Goal: Book appointment/travel/reservation

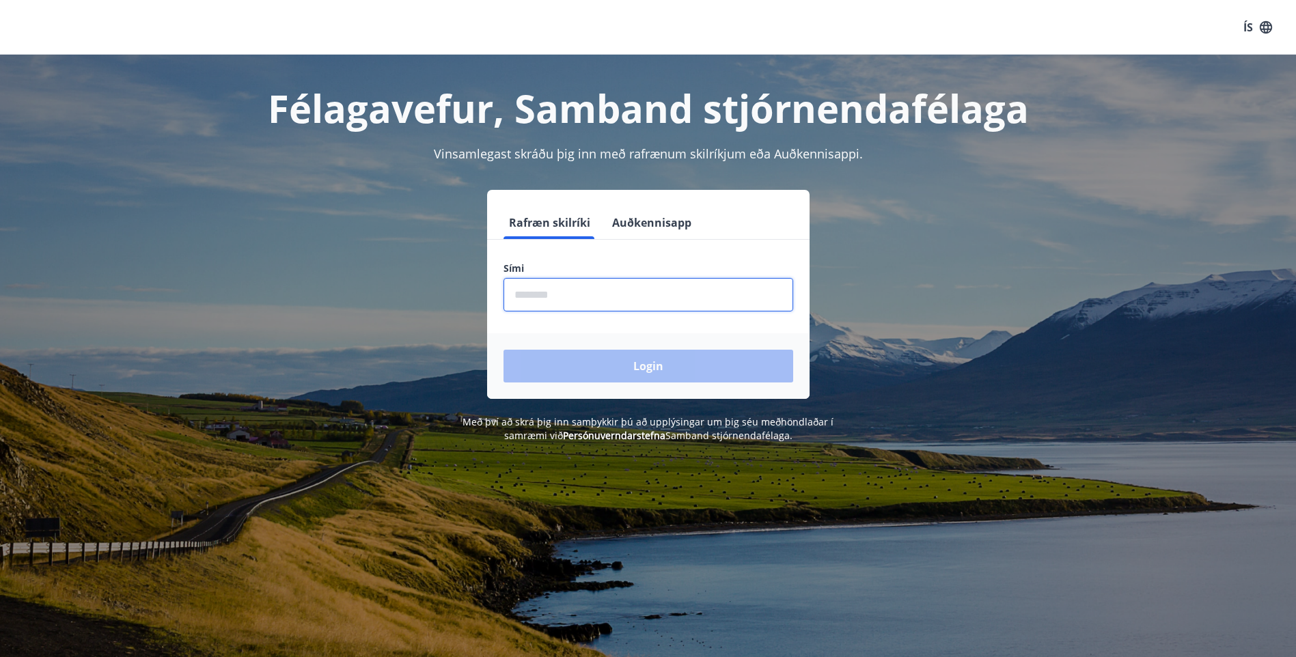
click at [598, 301] on input "phone" at bounding box center [648, 294] width 290 height 33
type input "********"
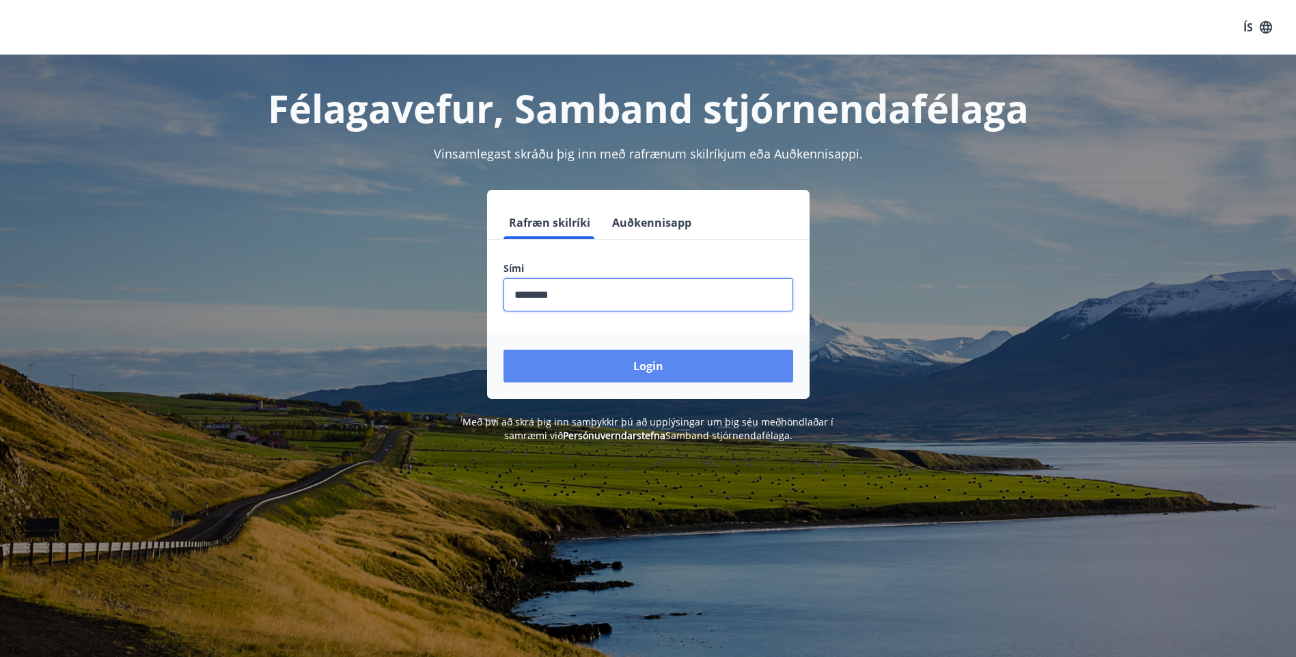
click at [620, 361] on button "Login" at bounding box center [648, 366] width 290 height 33
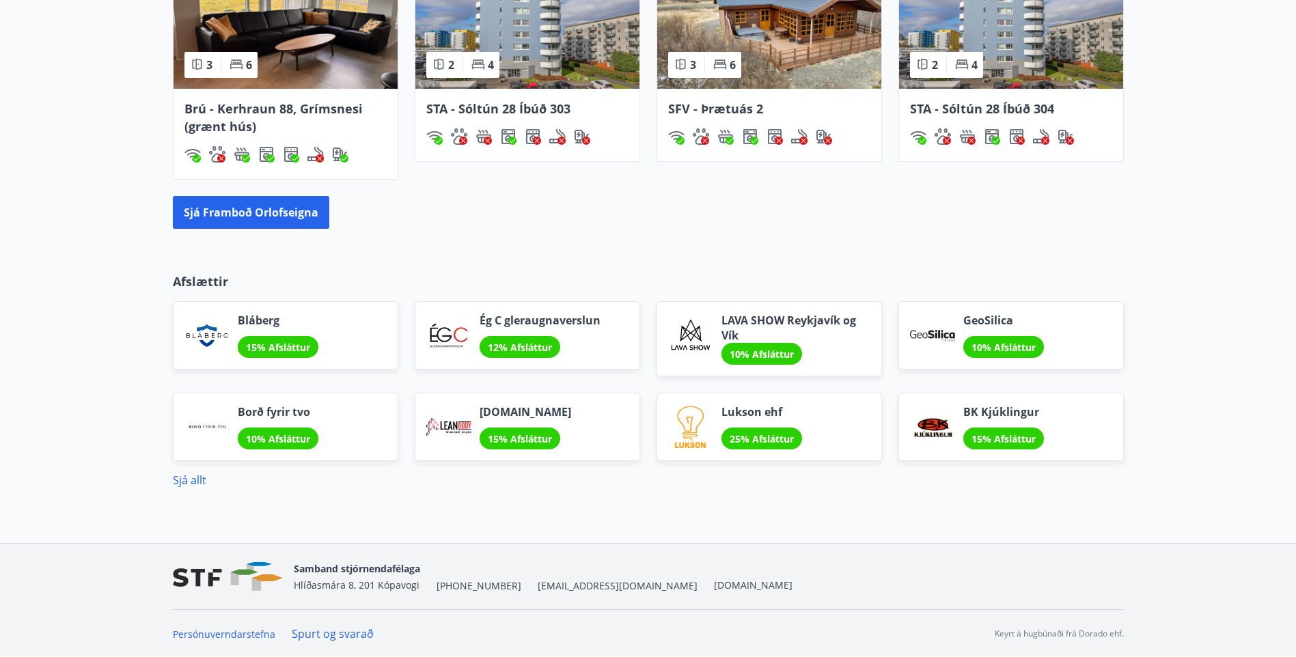
scroll to position [1057, 0]
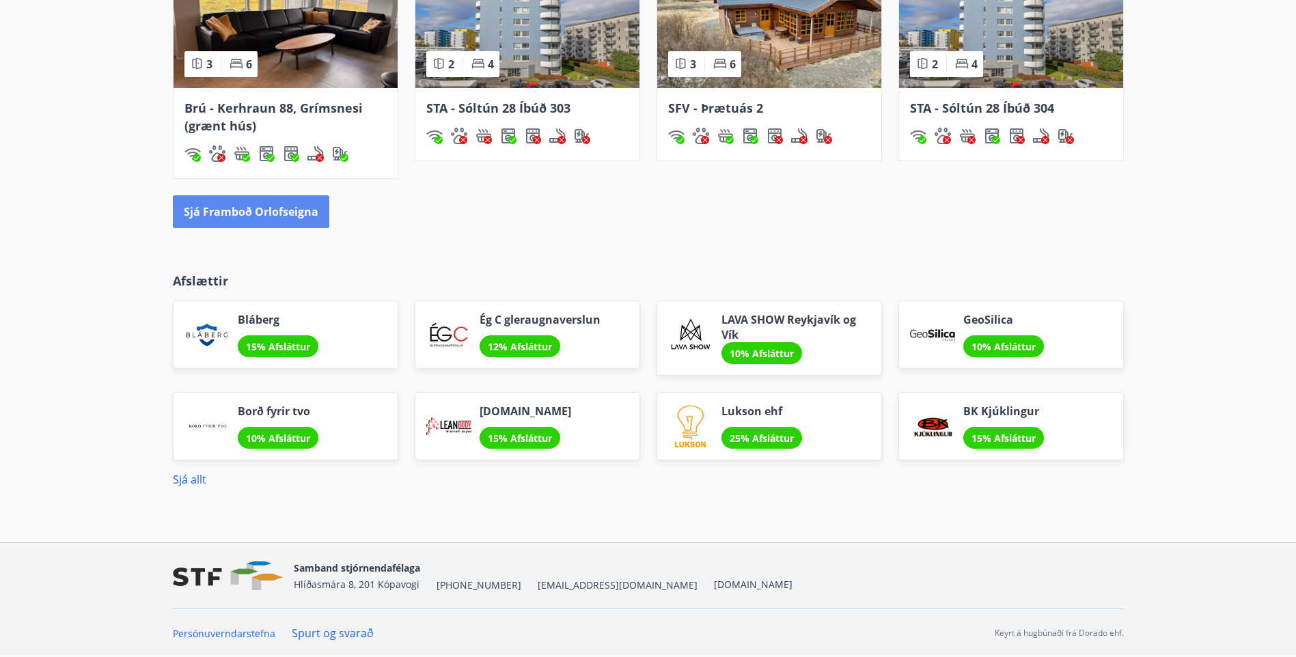
click at [251, 207] on button "Sjá framboð orlofseigna" at bounding box center [251, 211] width 156 height 33
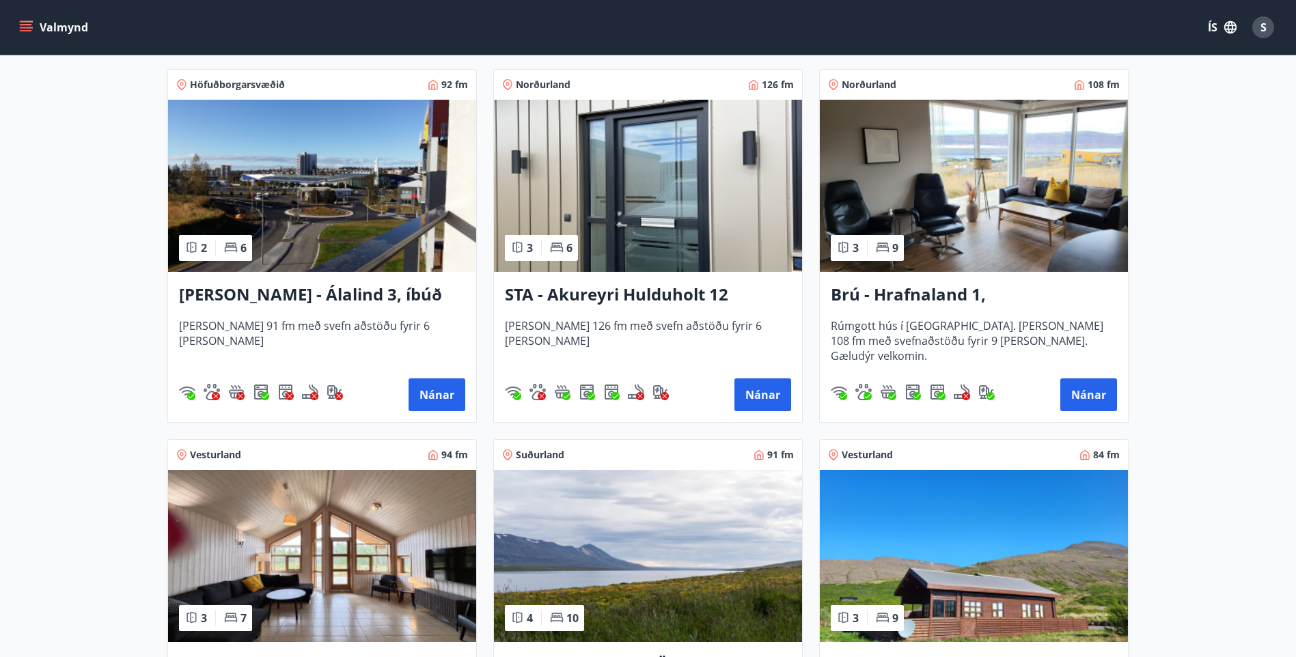
scroll to position [546, 0]
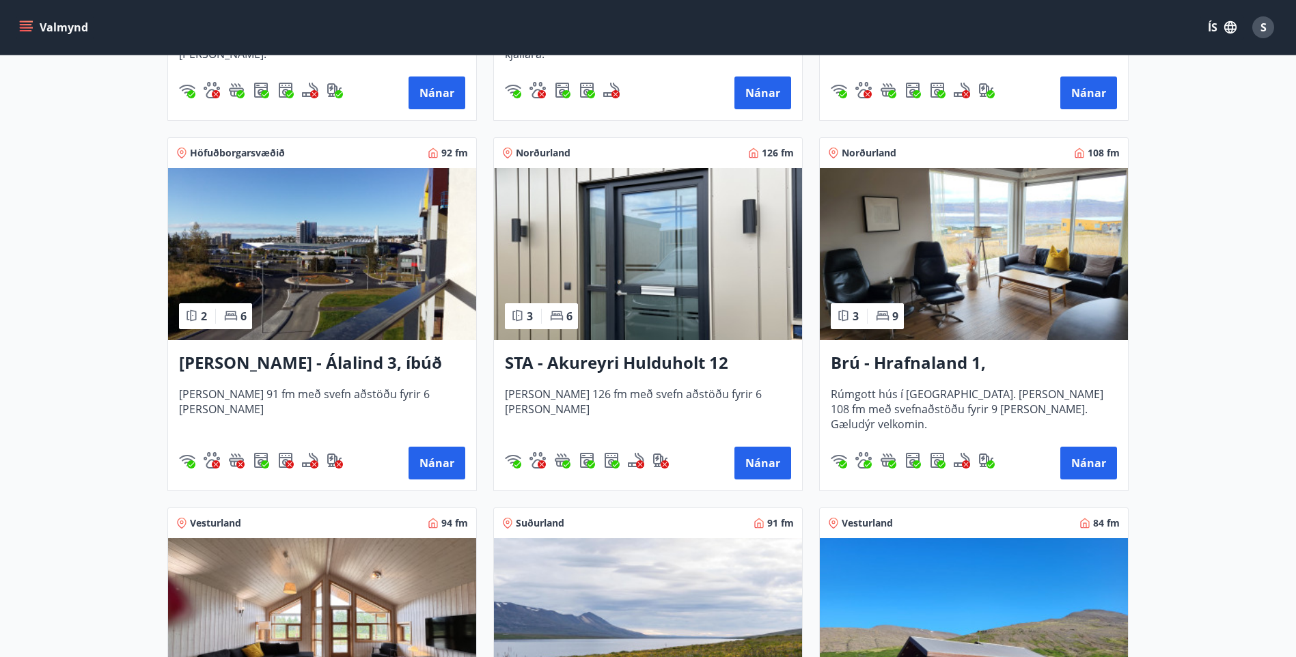
click at [933, 274] on img at bounding box center [974, 254] width 308 height 172
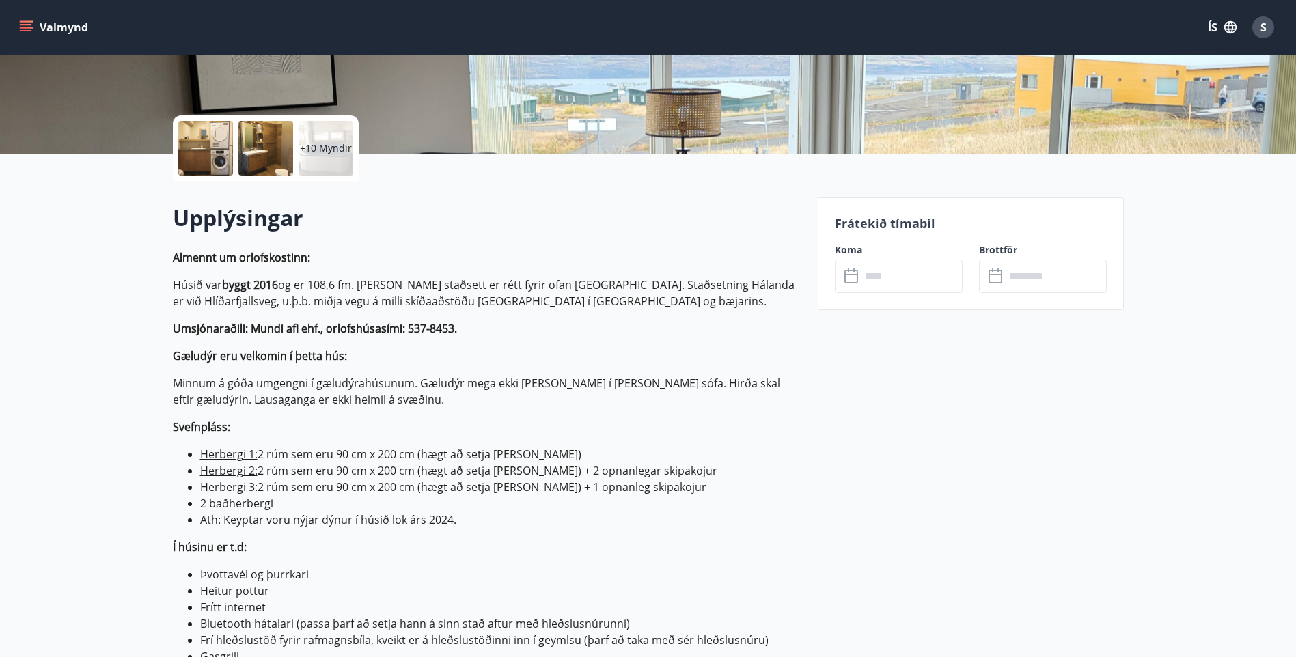
scroll to position [273, 0]
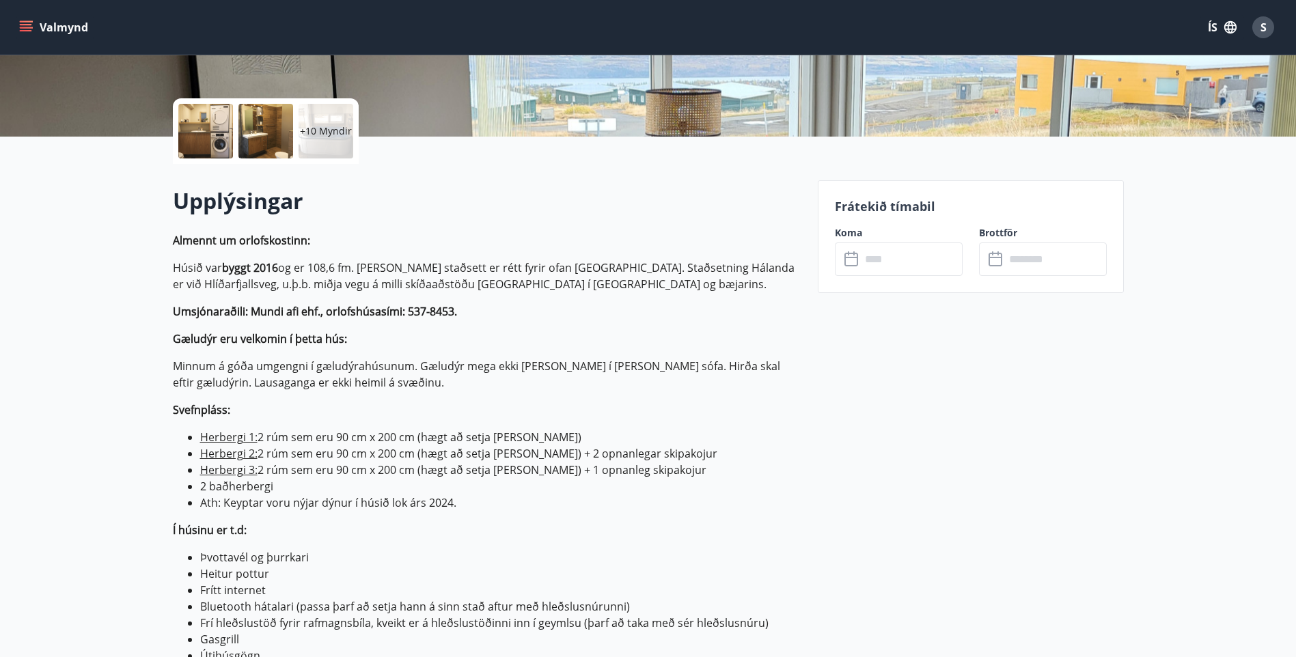
click at [932, 268] on input "text" at bounding box center [912, 258] width 102 height 33
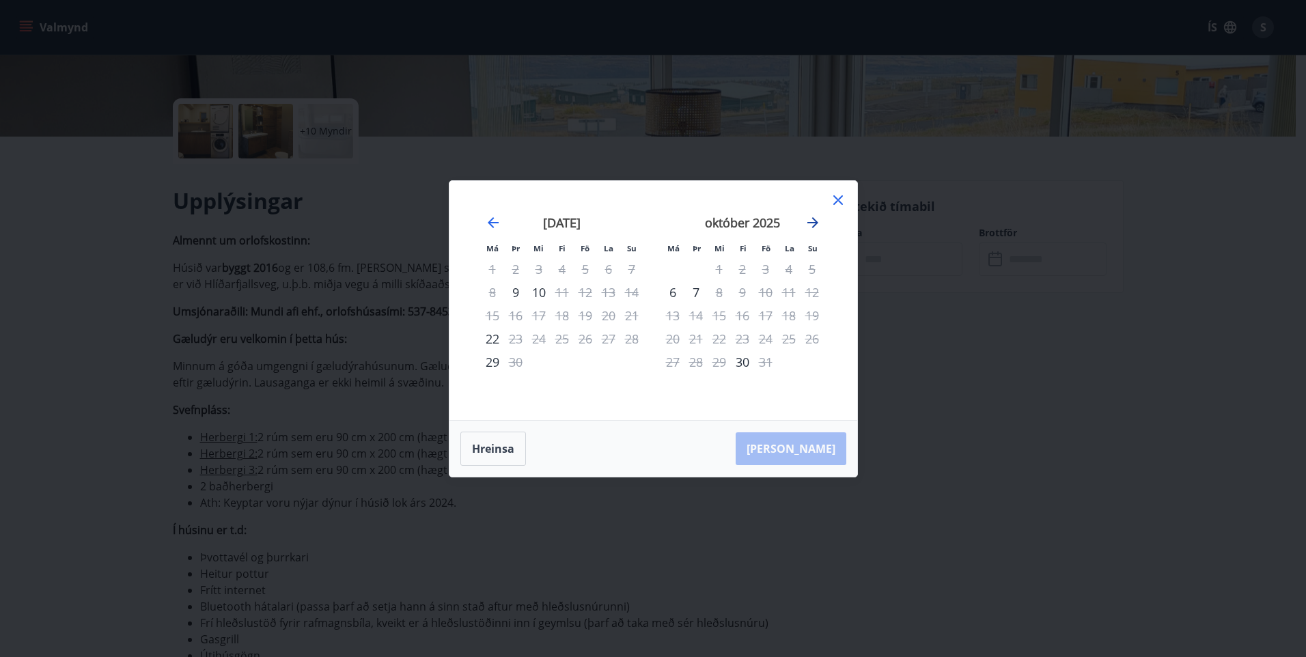
click at [814, 220] on icon "Move forward to switch to the next month." at bounding box center [813, 222] width 16 height 16
click at [997, 355] on div "Má Þr Mi Fi Fö La Su Má Þr Mi Fi Fö La Su október 2025 1 2 3 4 5 6 7 8 9 10 11 …" at bounding box center [653, 328] width 1306 height 657
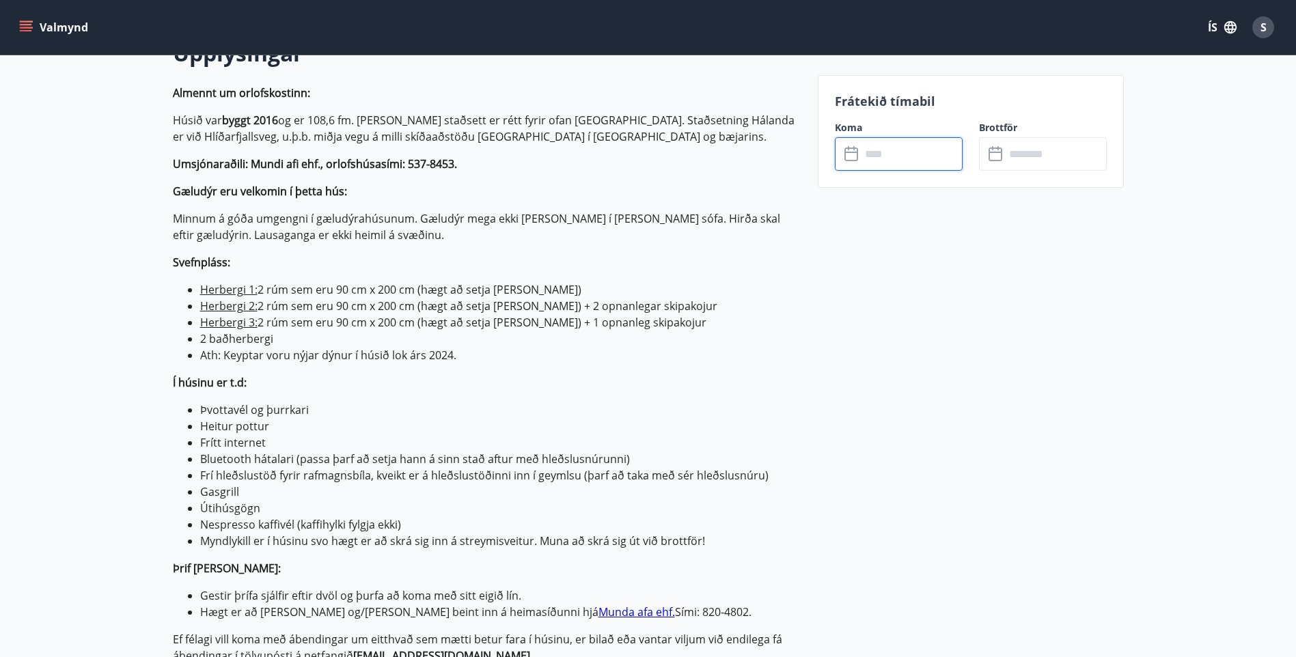
scroll to position [478, 0]
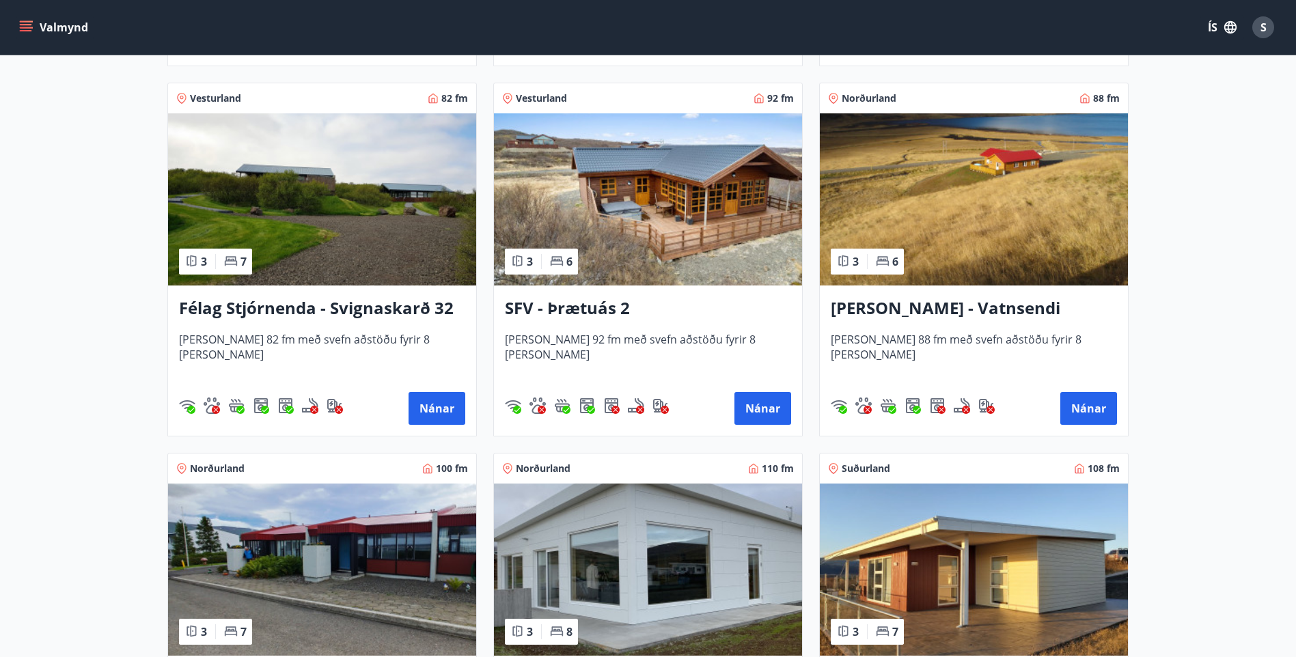
scroll to position [2459, 0]
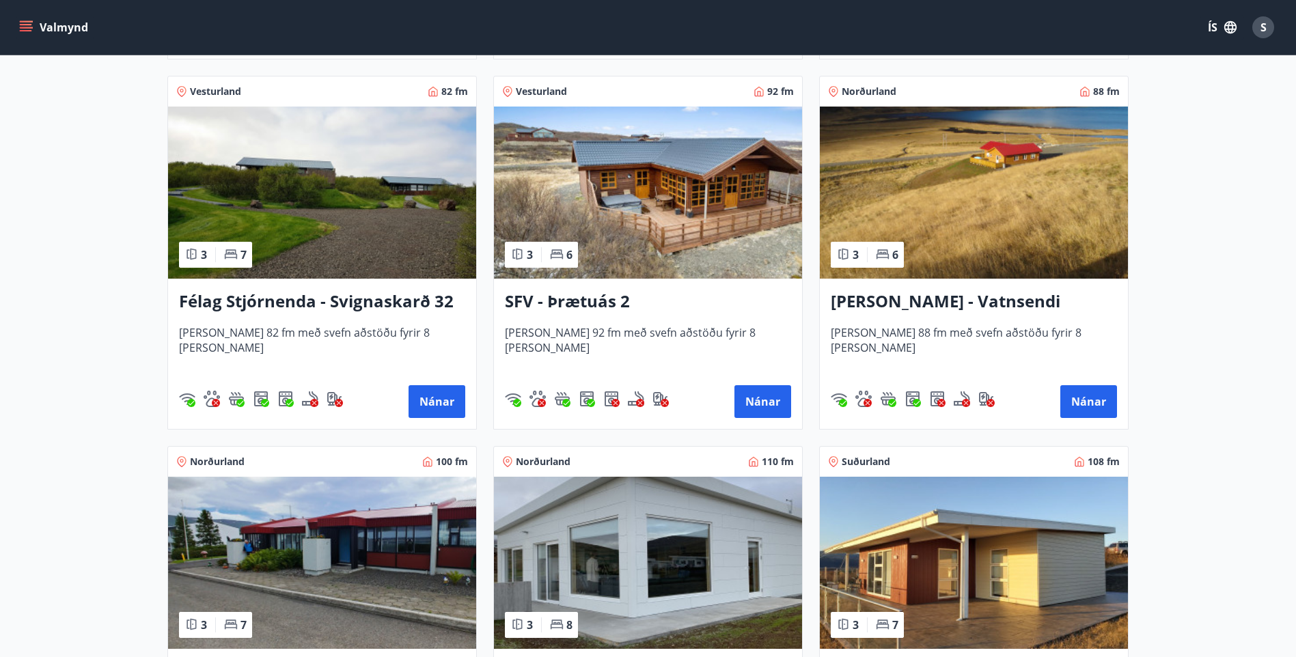
click at [360, 192] on img at bounding box center [322, 193] width 308 height 172
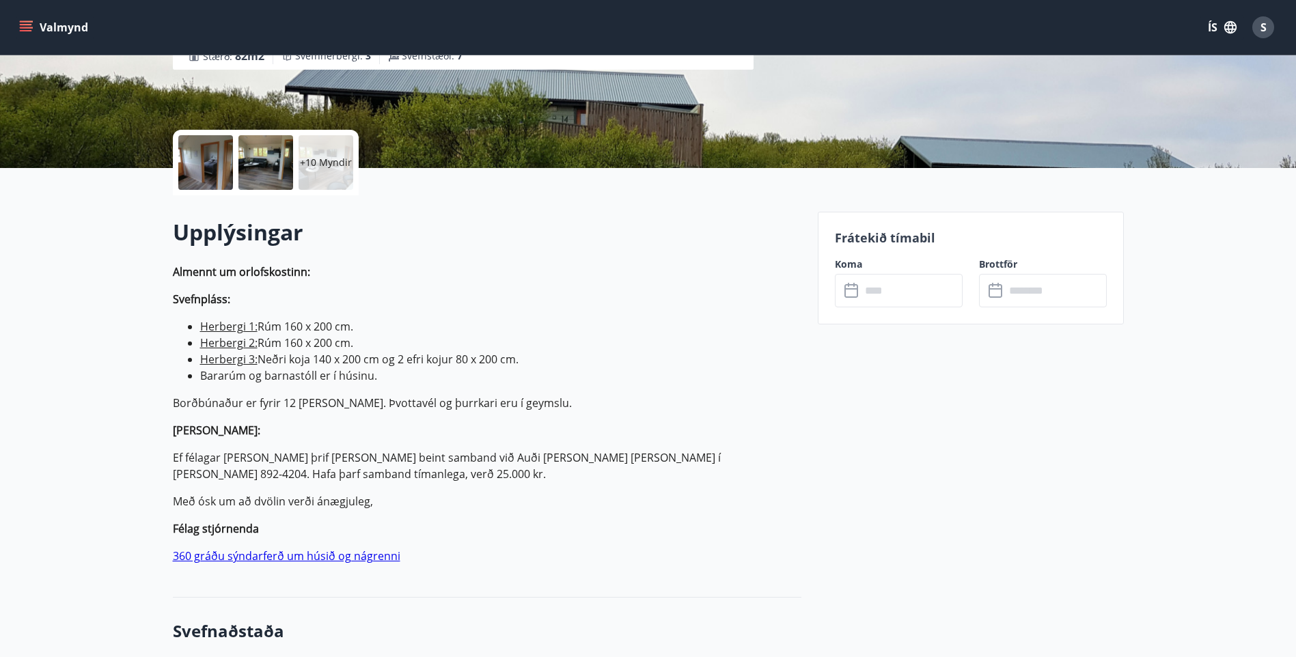
scroll to position [273, 0]
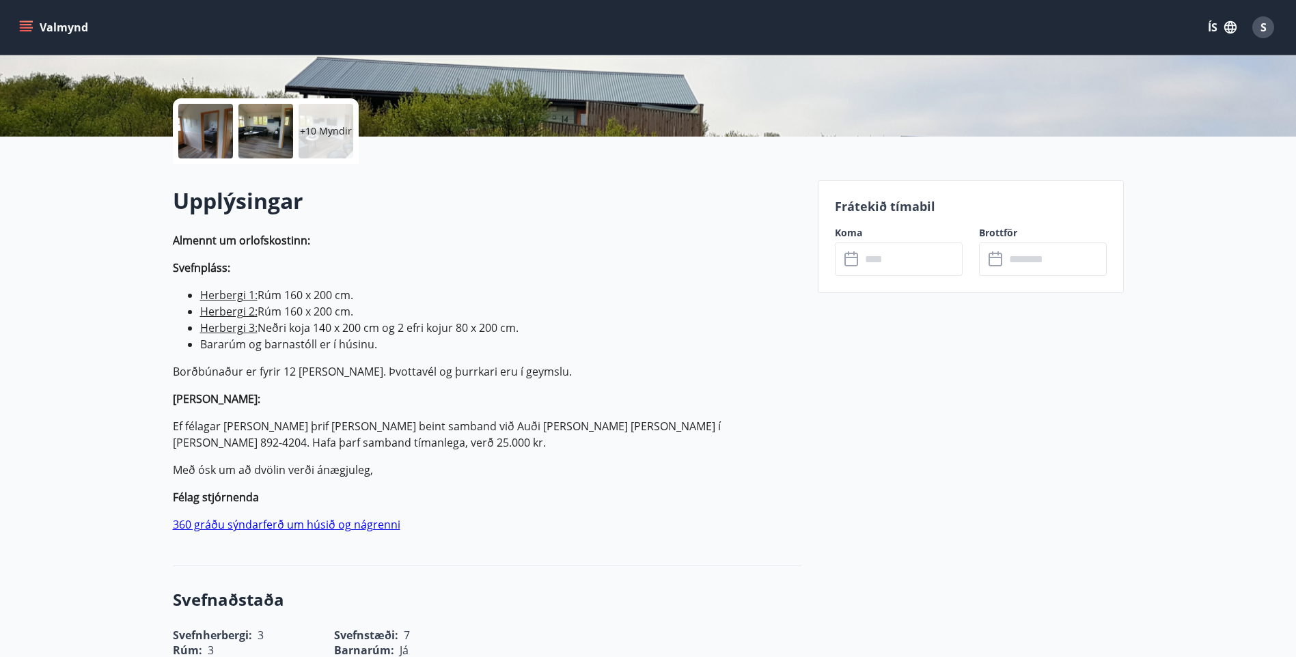
click at [883, 210] on p "Frátekið tímabil" at bounding box center [971, 206] width 272 height 18
click at [920, 256] on input "text" at bounding box center [912, 258] width 102 height 33
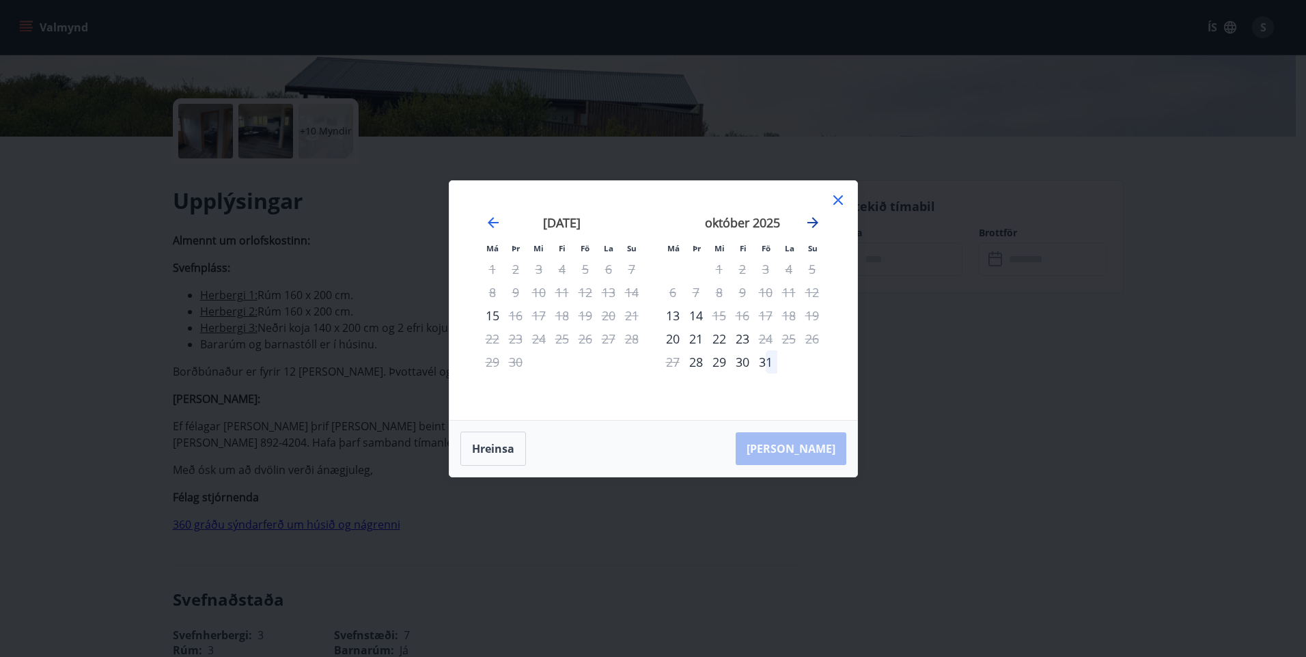
click at [812, 221] on icon "Move forward to switch to the next month." at bounding box center [813, 222] width 16 height 16
click at [787, 271] on div "1" at bounding box center [788, 269] width 23 height 23
click at [672, 292] on div "3" at bounding box center [672, 292] width 23 height 23
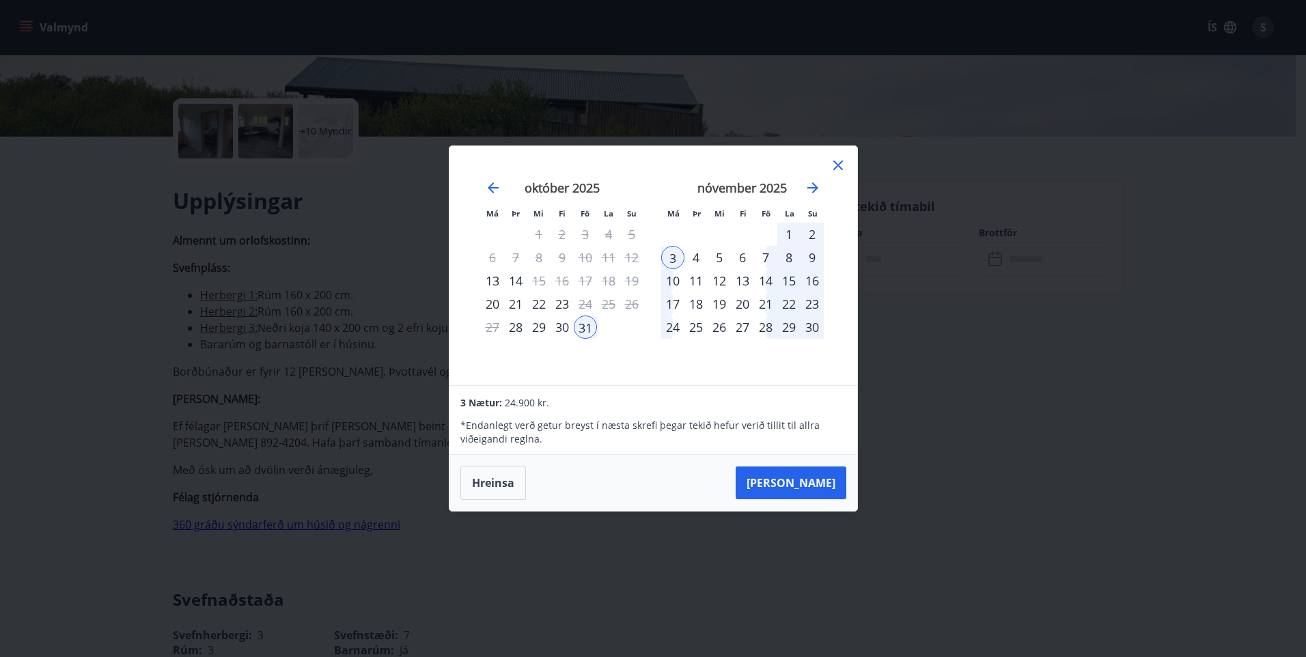
click at [788, 233] on div "1" at bounding box center [788, 234] width 23 height 23
click at [581, 322] on div "31" at bounding box center [585, 327] width 23 height 23
click at [764, 256] on div "7" at bounding box center [765, 257] width 23 height 23
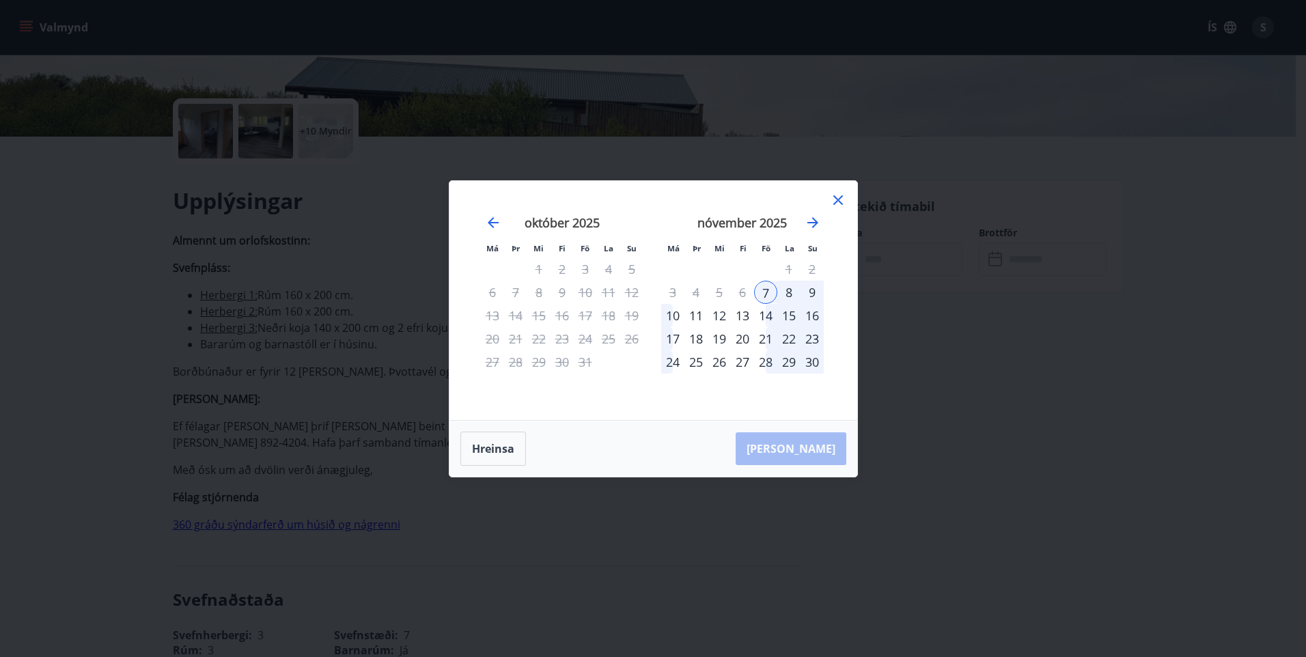
click at [671, 309] on div "10" at bounding box center [672, 315] width 23 height 23
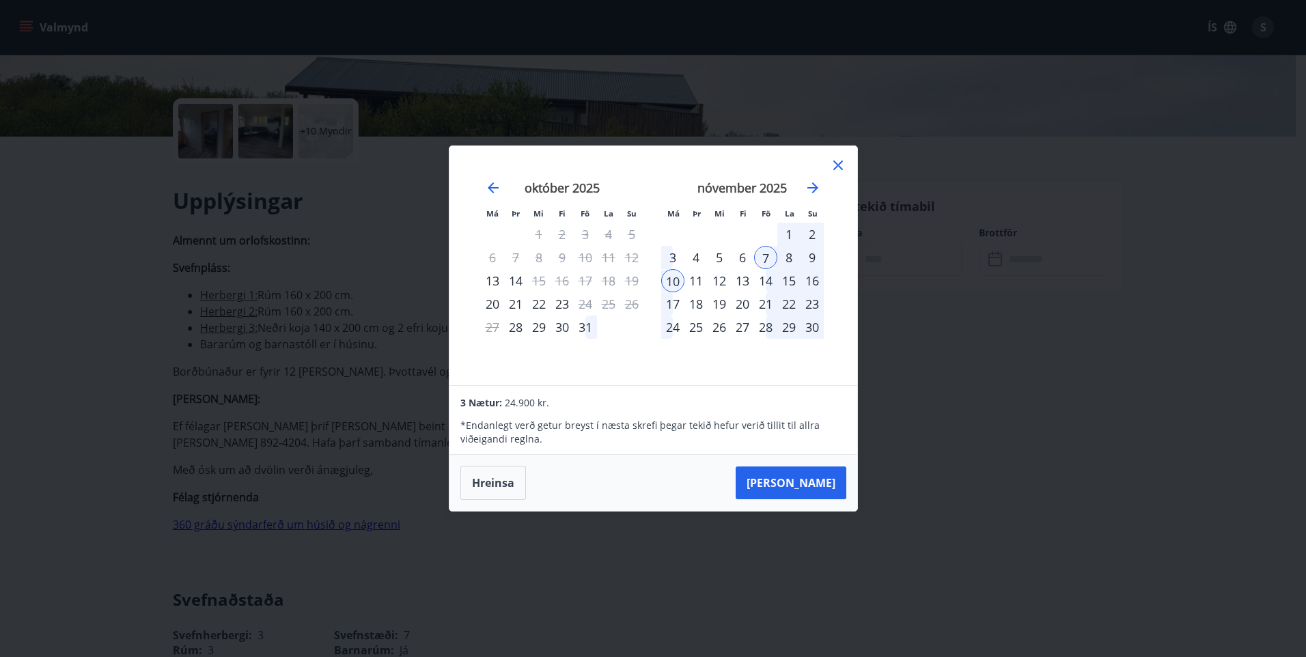
click at [836, 163] on icon at bounding box center [838, 165] width 16 height 16
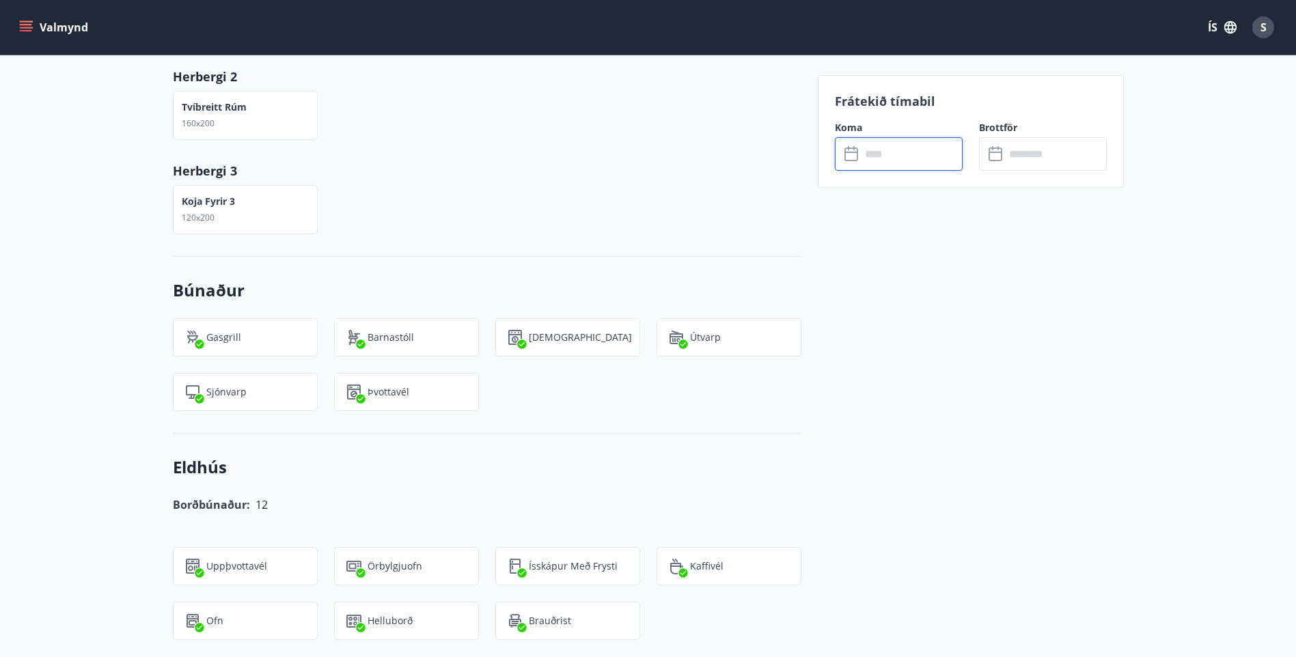
scroll to position [0, 0]
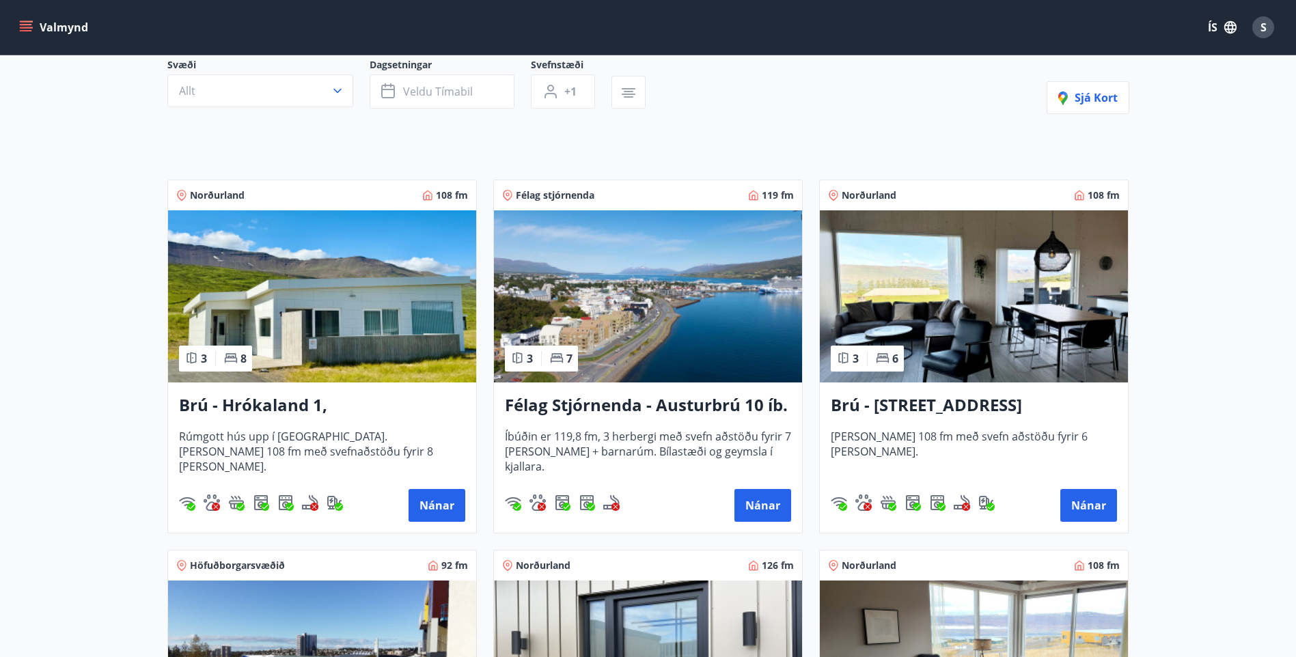
scroll to position [137, 0]
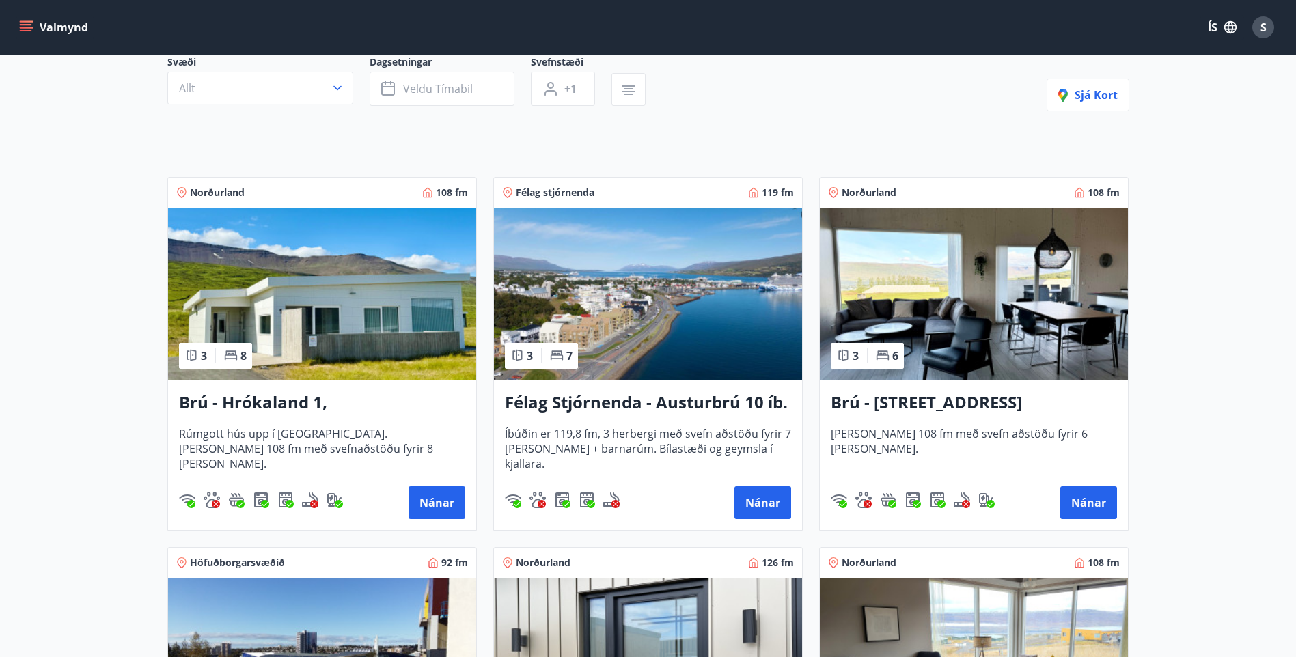
click at [342, 271] on img at bounding box center [322, 294] width 308 height 172
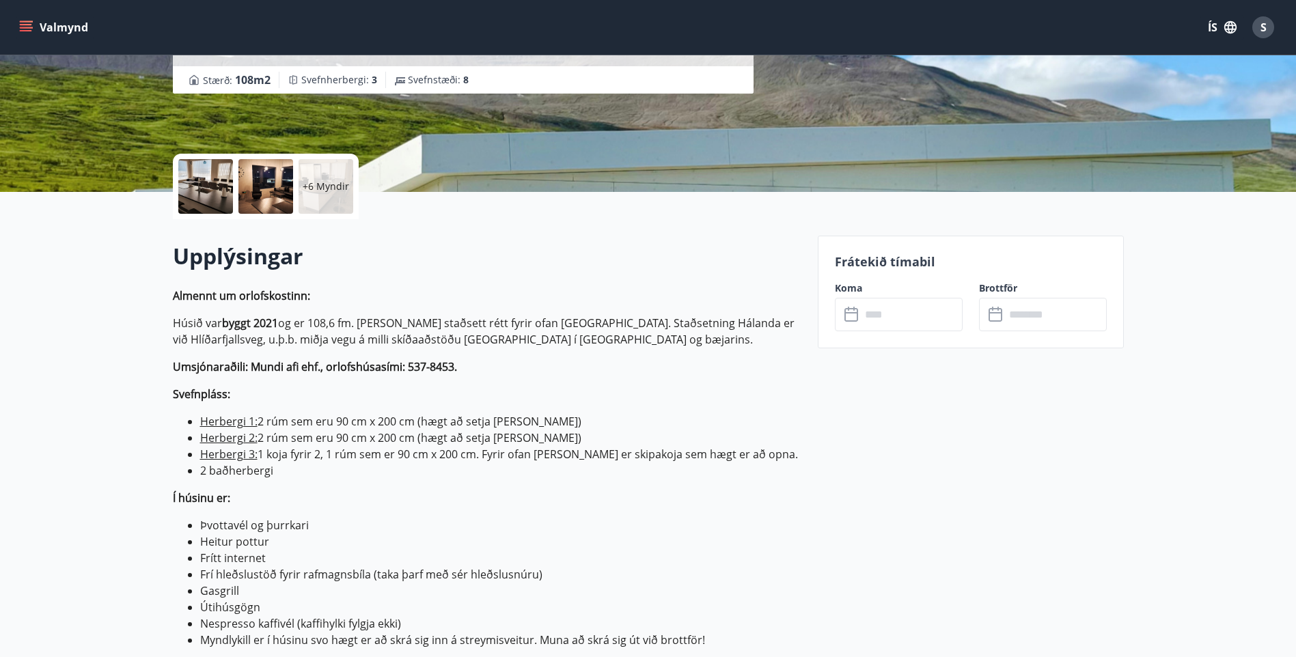
scroll to position [273, 0]
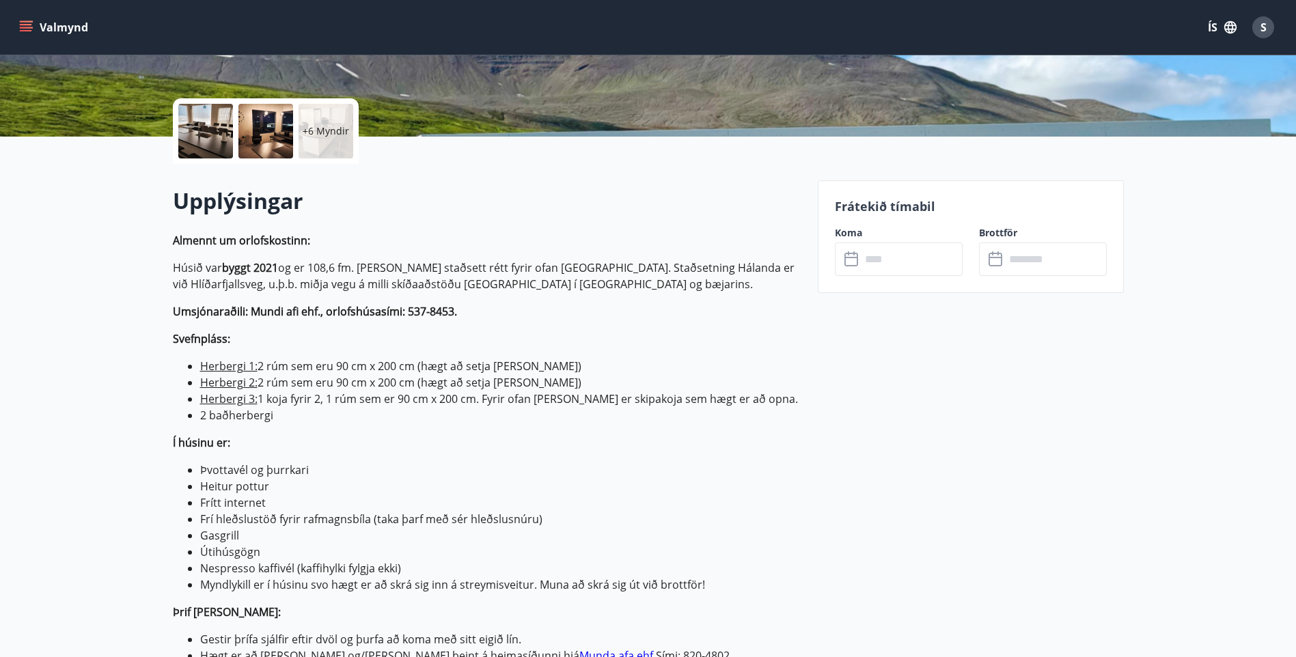
click at [926, 249] on input "text" at bounding box center [912, 258] width 102 height 33
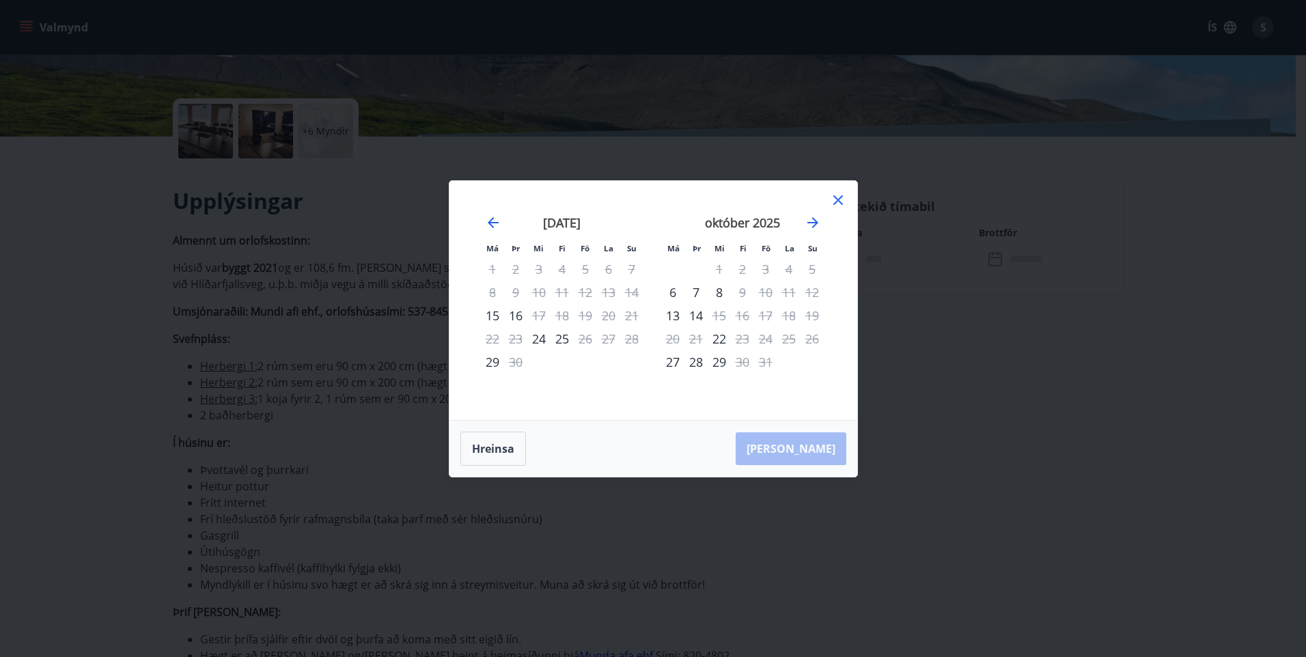
click at [838, 197] on icon at bounding box center [838, 200] width 16 height 16
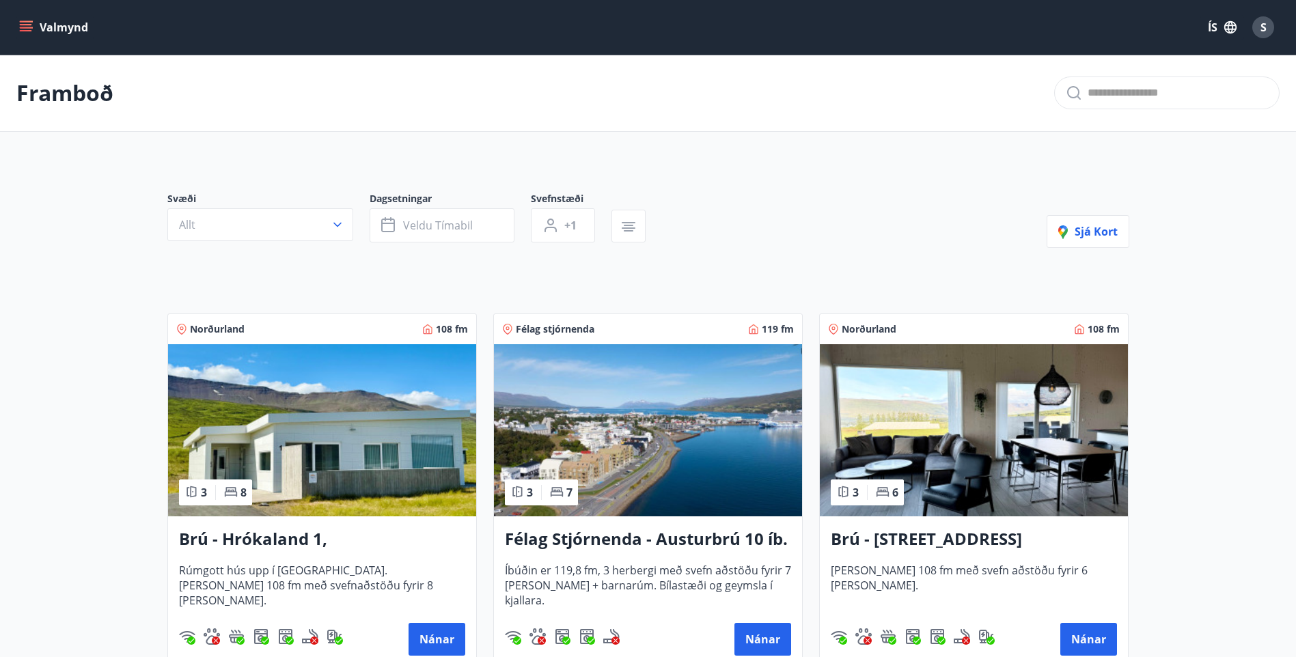
click at [703, 468] on img at bounding box center [648, 430] width 308 height 172
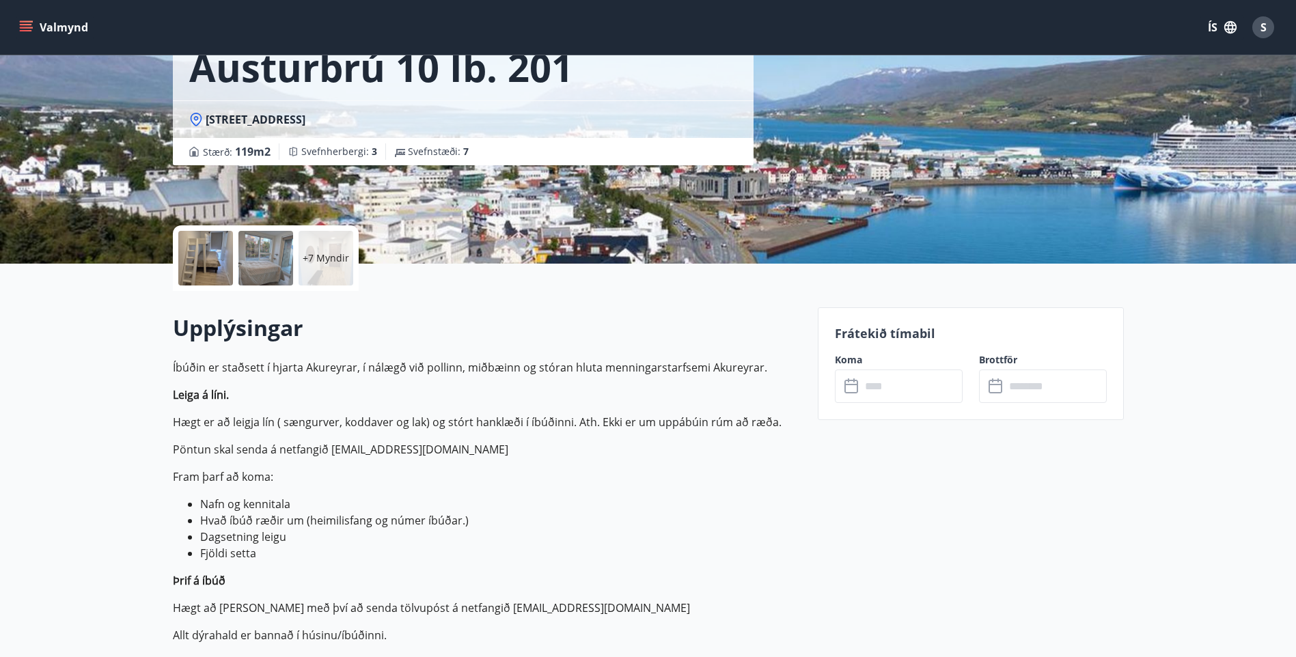
scroll to position [205, 0]
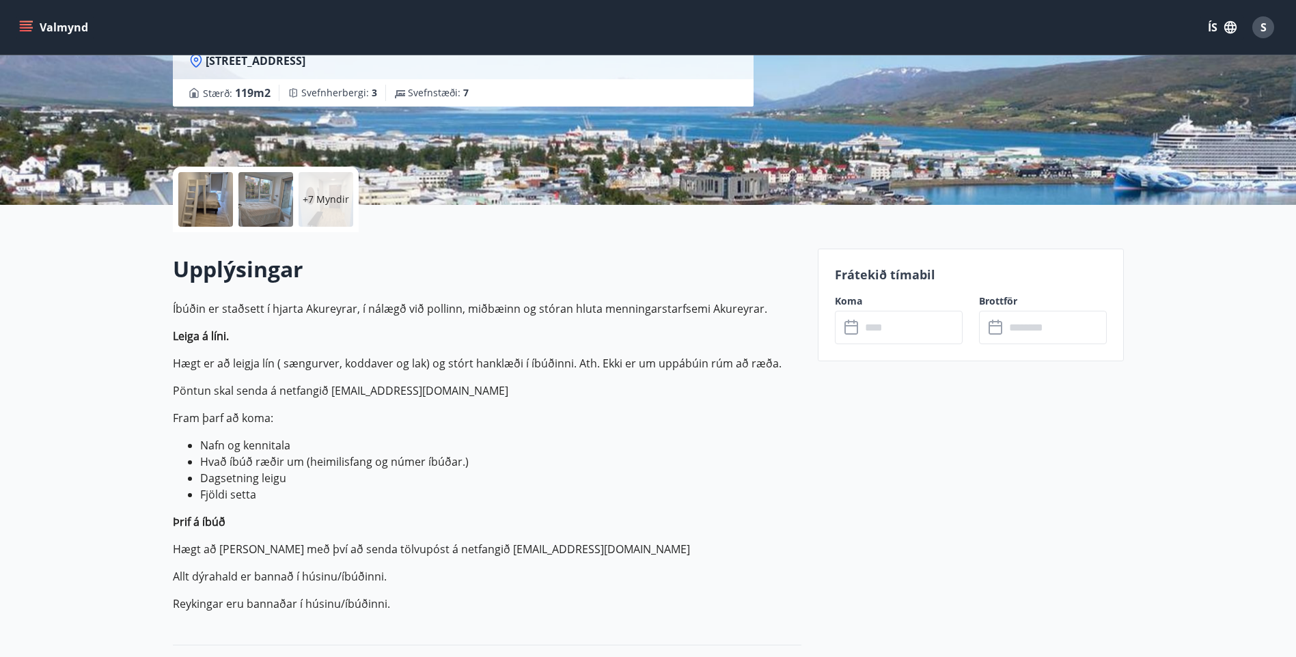
click at [895, 333] on input "text" at bounding box center [912, 327] width 102 height 33
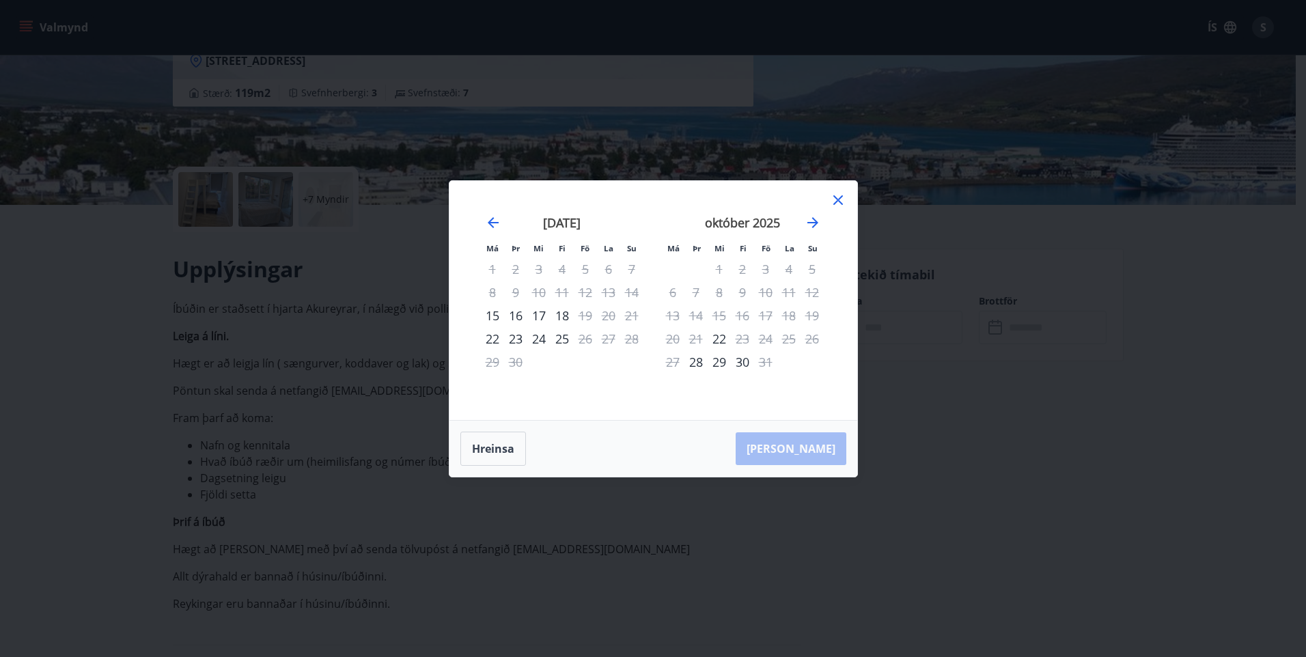
click at [930, 358] on div "Má Þr Mi Fi Fö La Su Má Þr Mi Fi Fö La Su ágúst 2025 1 2 3 4 5 6 7 8 9 10 11 12…" at bounding box center [653, 328] width 1306 height 657
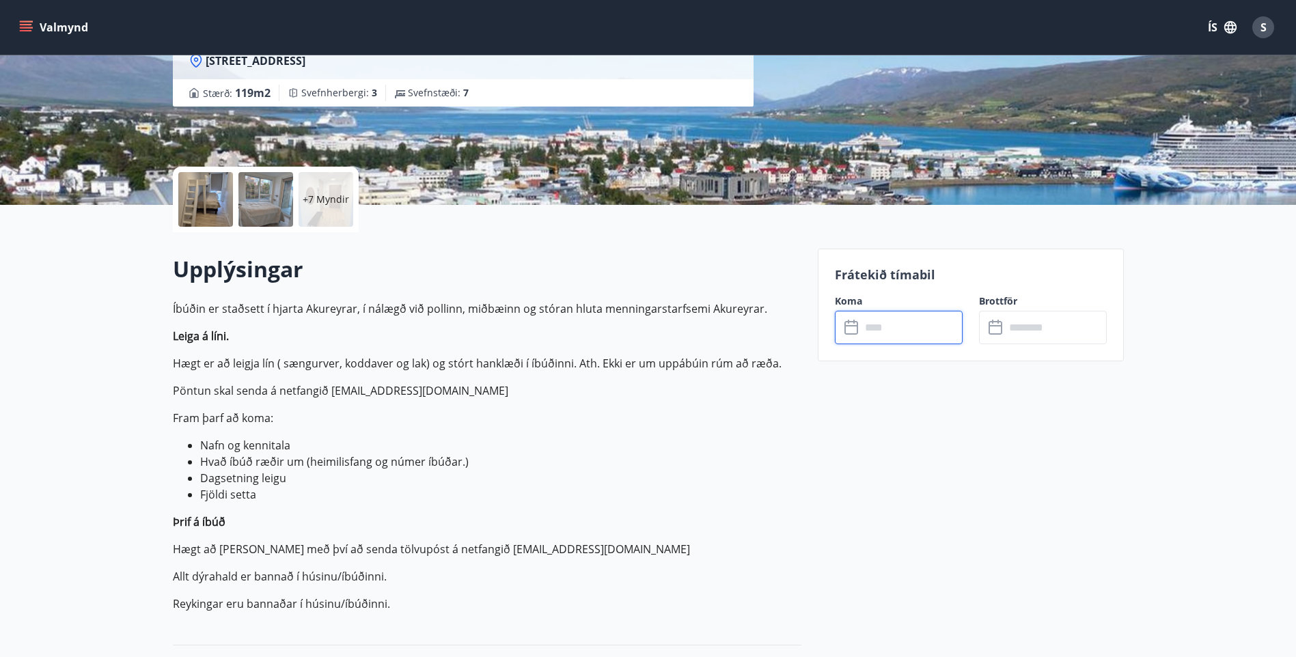
scroll to position [0, 0]
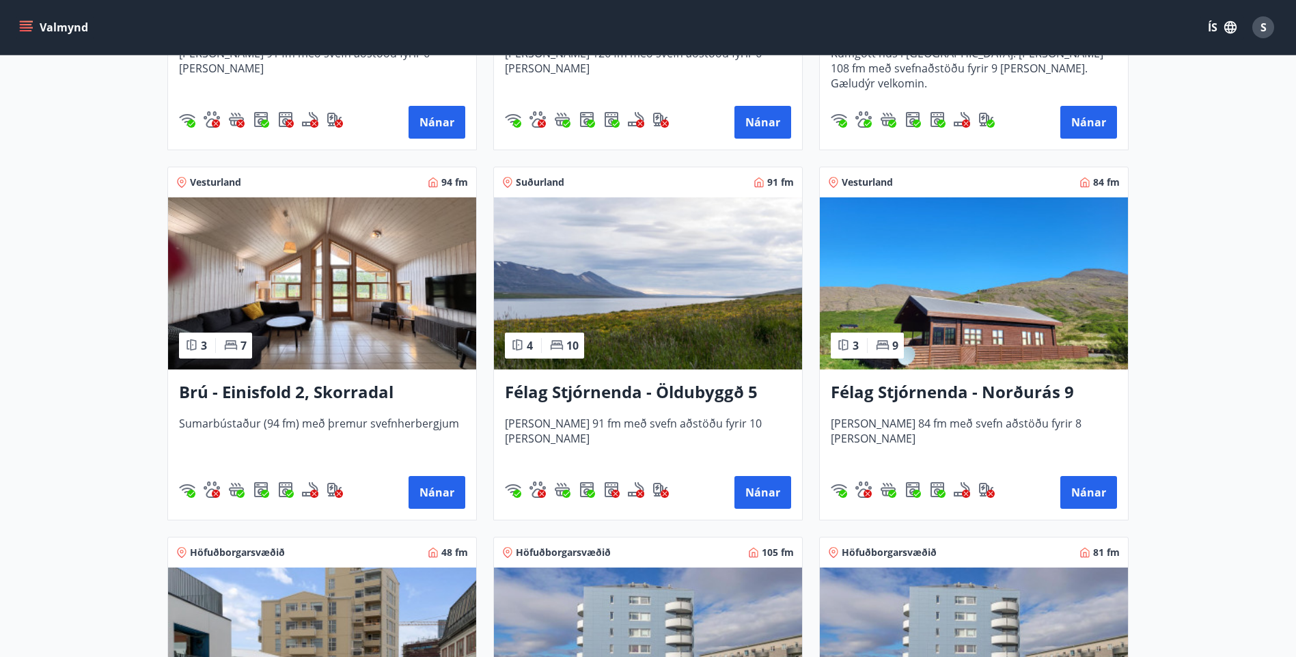
scroll to position [888, 0]
click at [419, 305] on img at bounding box center [322, 283] width 308 height 172
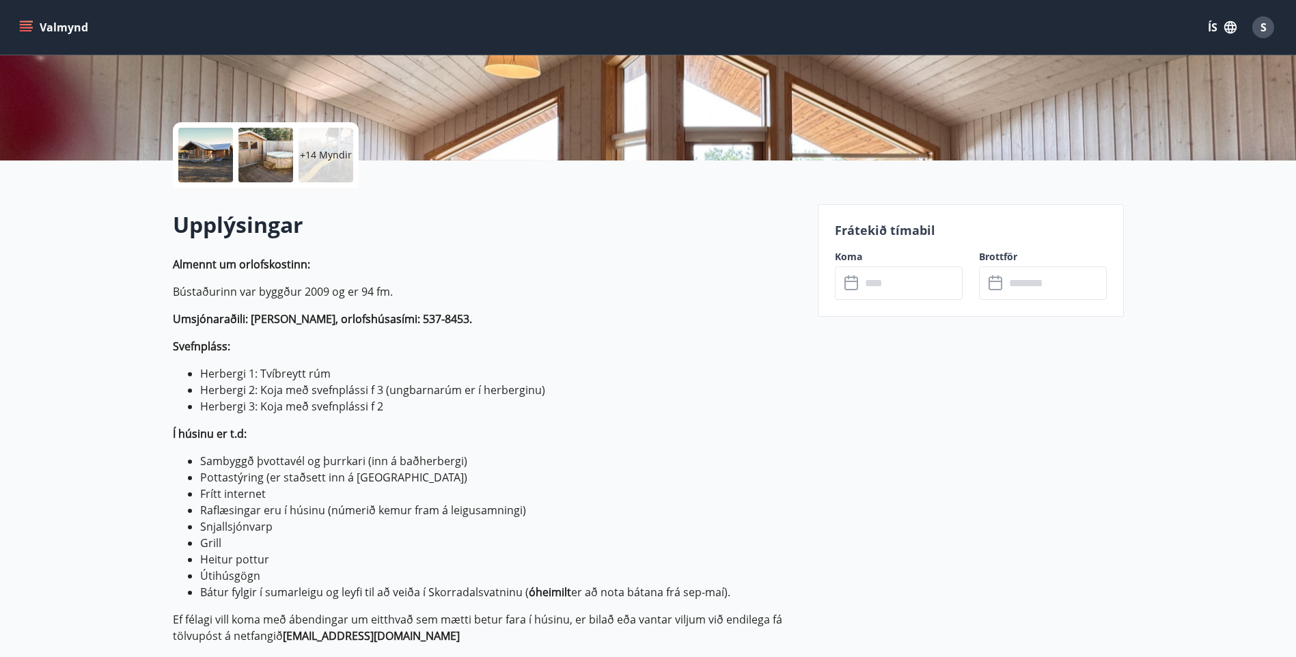
scroll to position [273, 0]
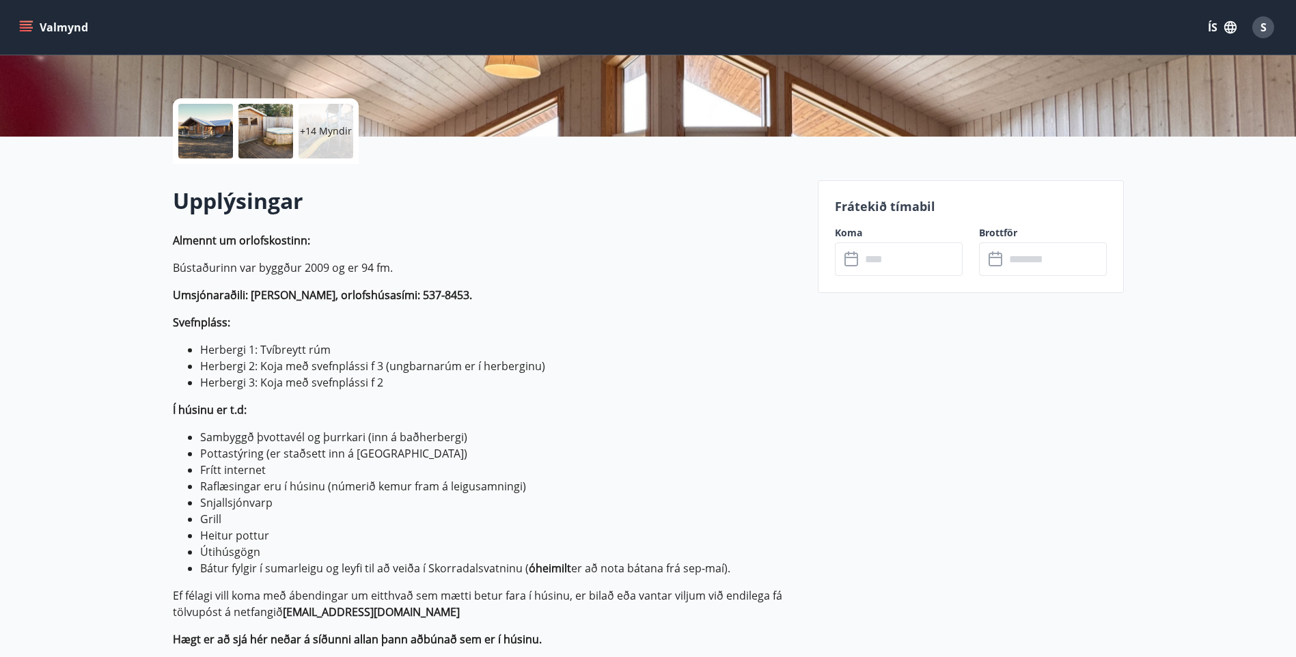
click at [925, 252] on input "text" at bounding box center [912, 258] width 102 height 33
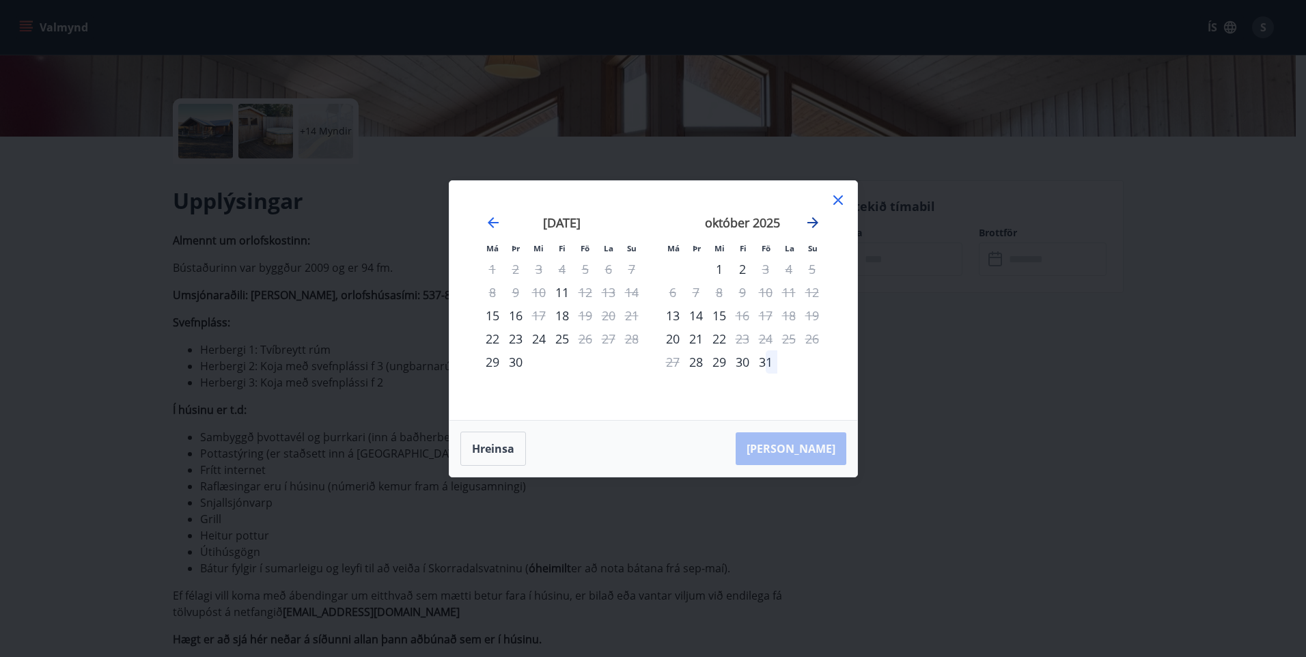
click at [808, 220] on icon "Move forward to switch to the next month." at bounding box center [813, 222] width 16 height 16
click at [786, 266] on div "1" at bounding box center [788, 269] width 23 height 23
click at [672, 288] on div "3" at bounding box center [672, 292] width 23 height 23
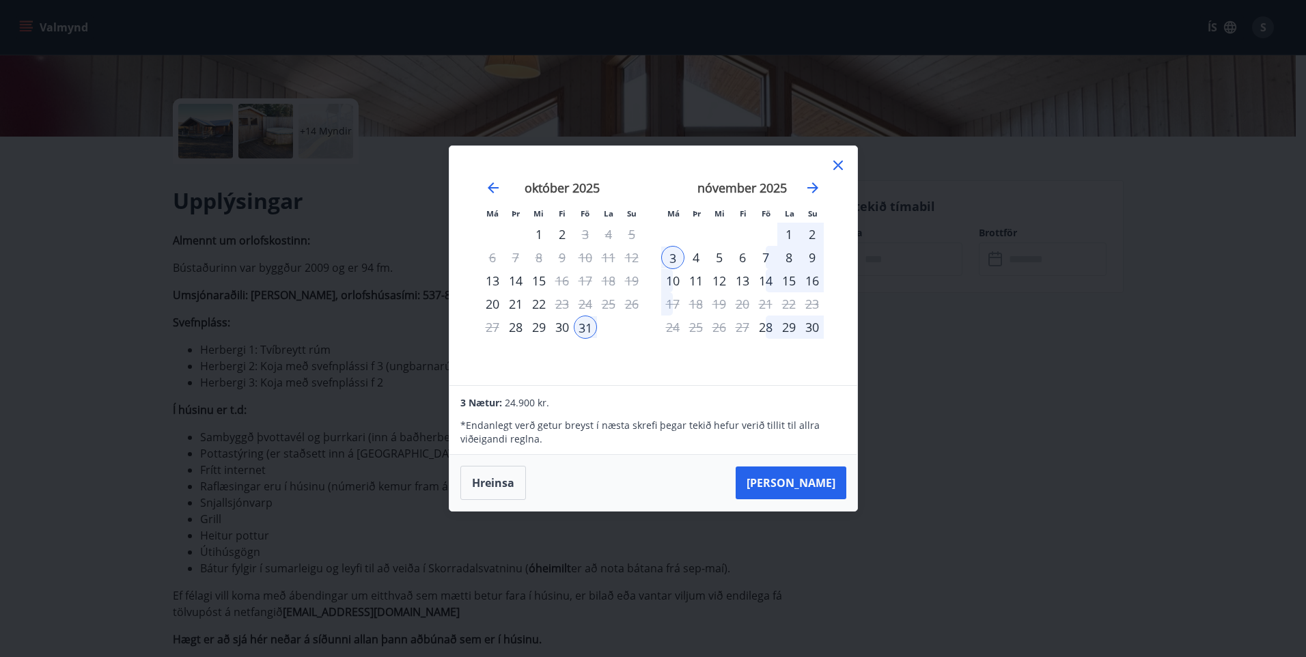
click at [584, 327] on div "31" at bounding box center [585, 327] width 23 height 23
click at [671, 257] on div "3" at bounding box center [672, 257] width 23 height 23
click at [761, 254] on div "7" at bounding box center [765, 257] width 23 height 23
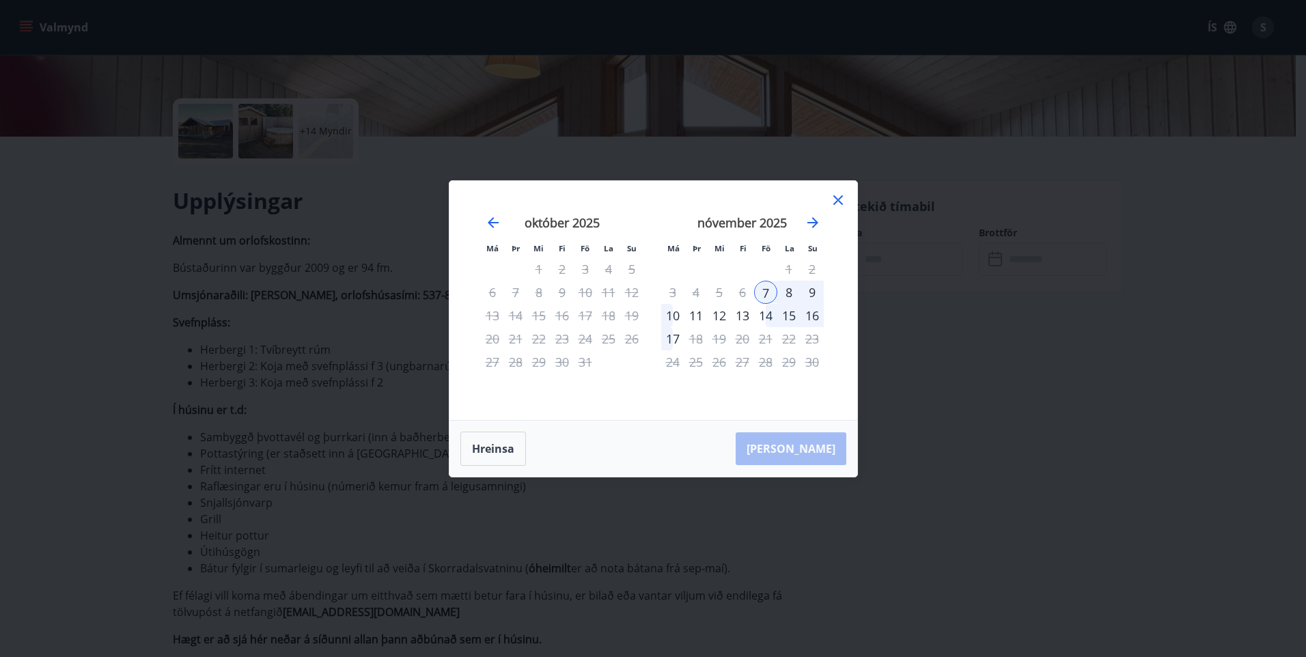
click at [669, 311] on div "10" at bounding box center [672, 315] width 23 height 23
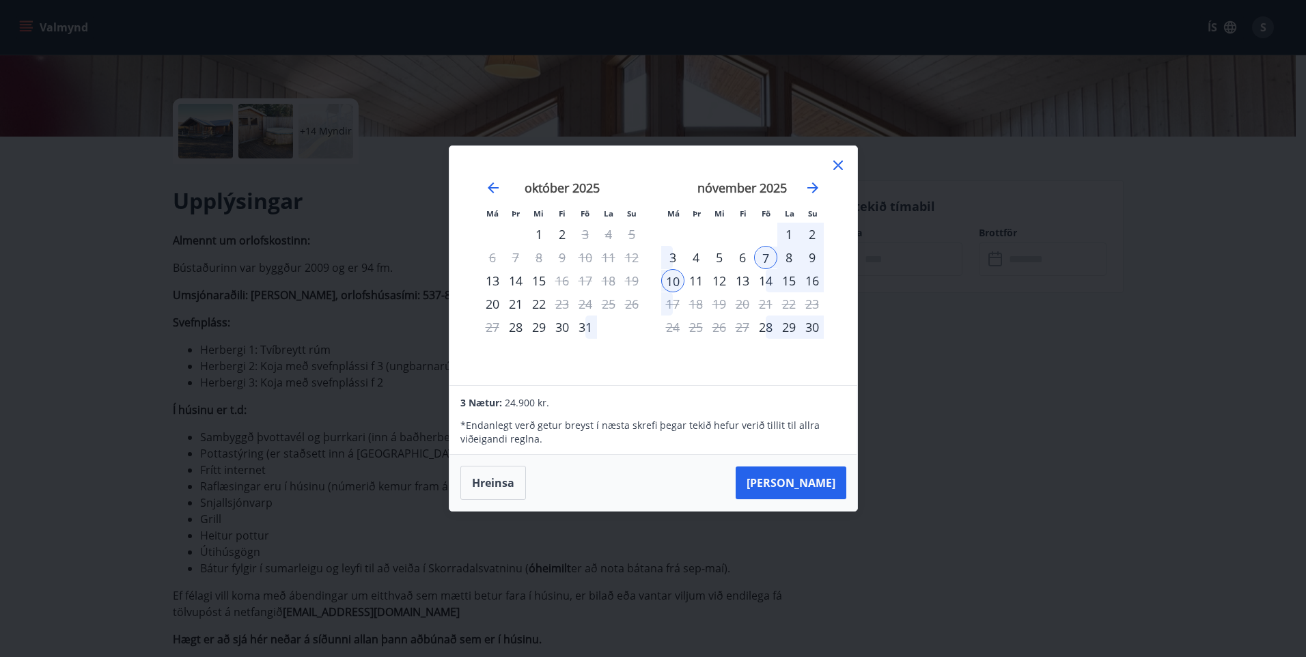
click at [836, 163] on icon at bounding box center [838, 165] width 16 height 16
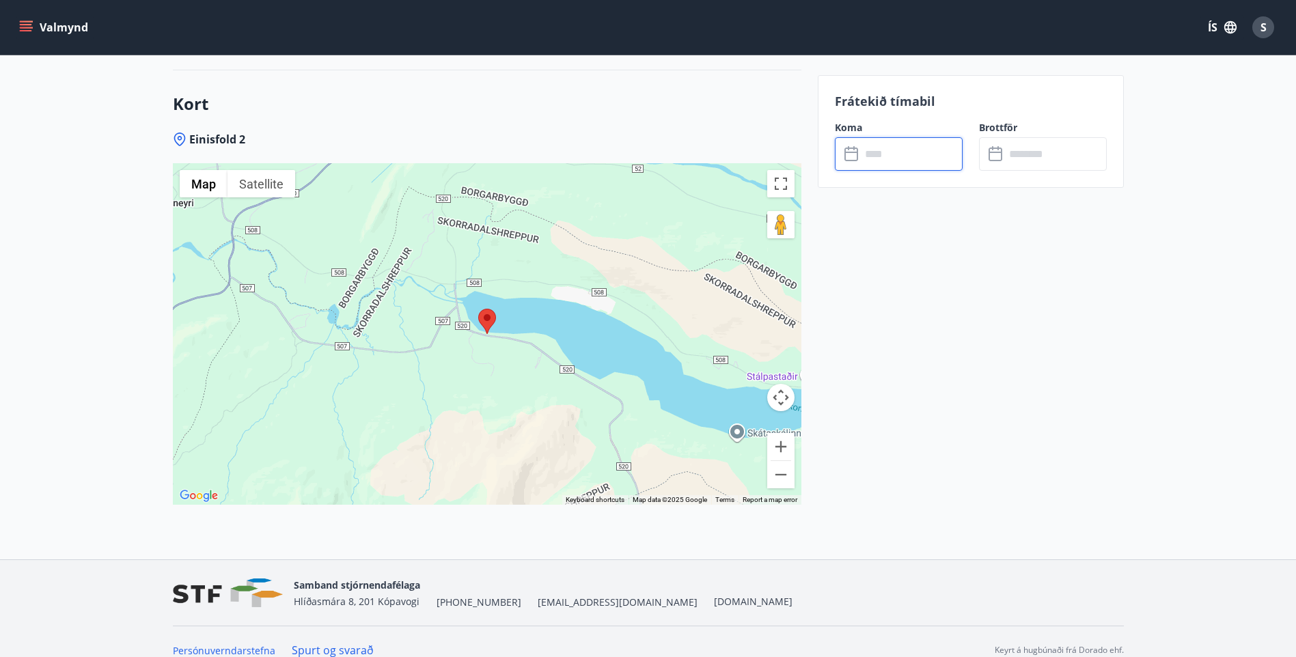
scroll to position [2422, 0]
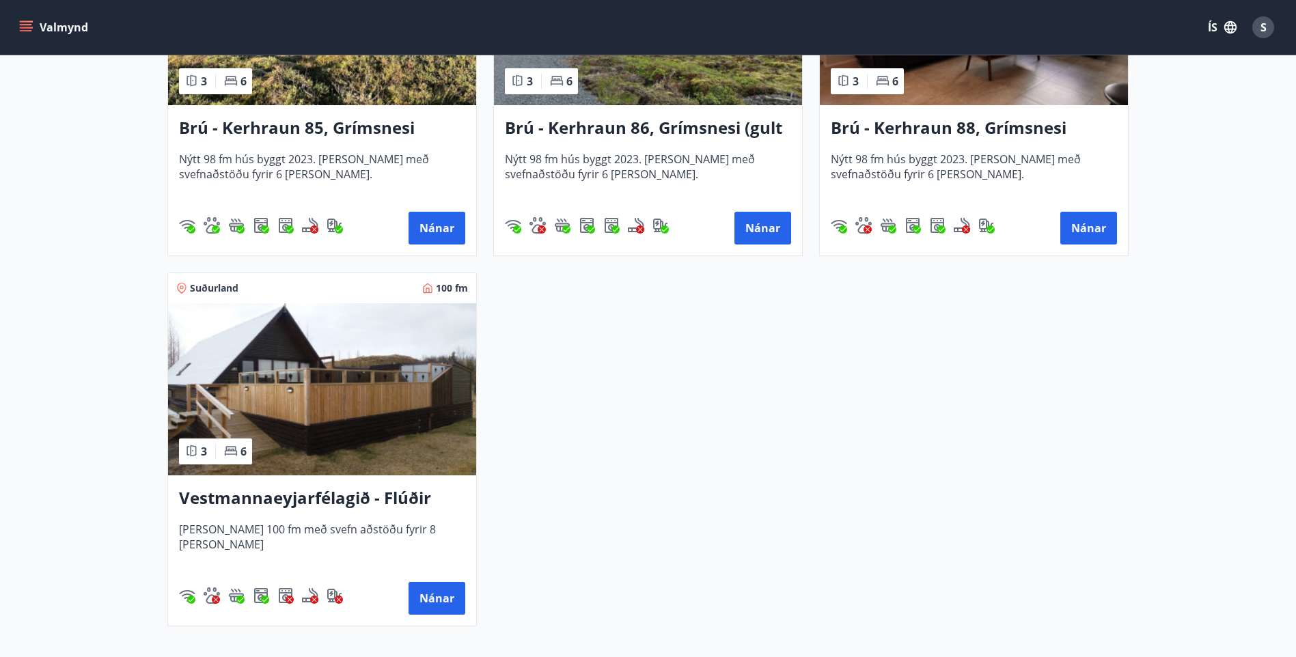
scroll to position [3415, 0]
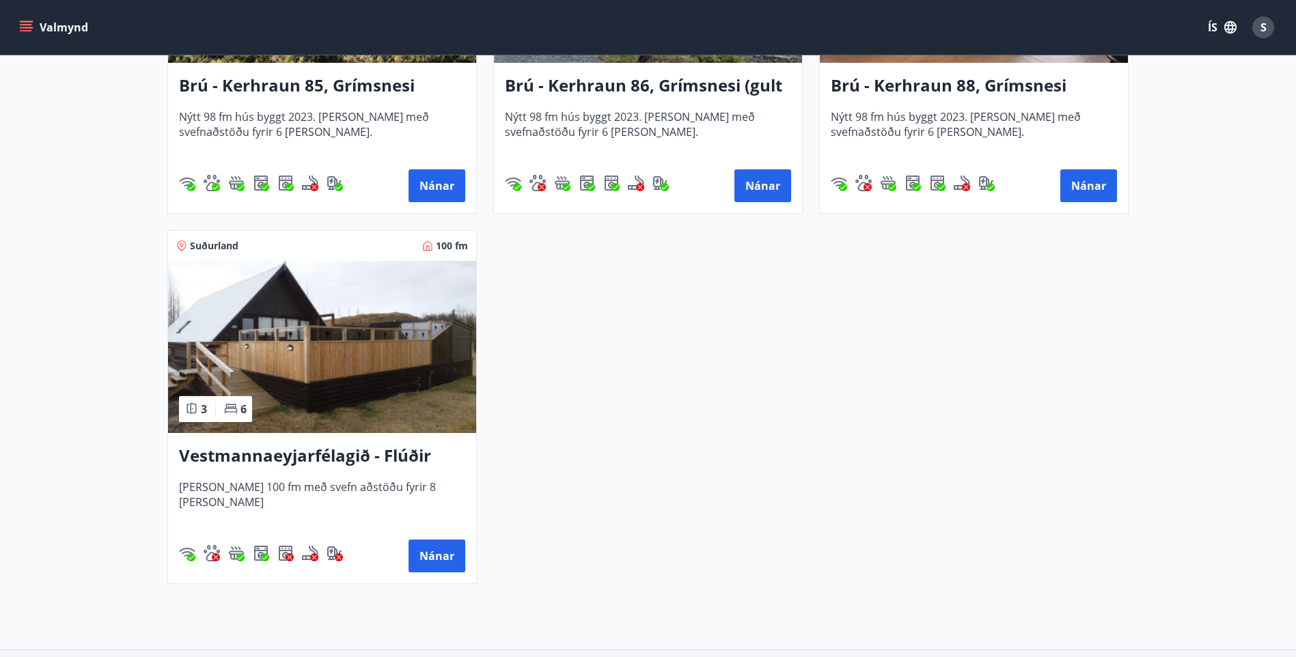
click at [331, 323] on img at bounding box center [322, 347] width 308 height 172
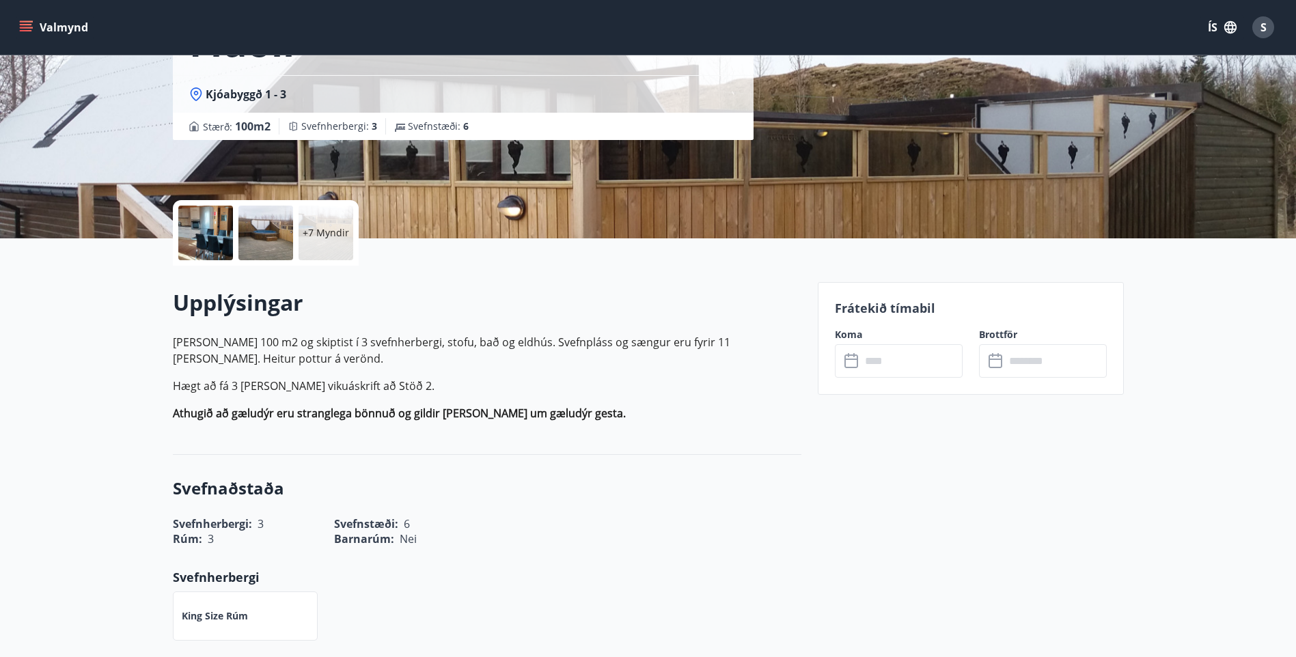
scroll to position [273, 0]
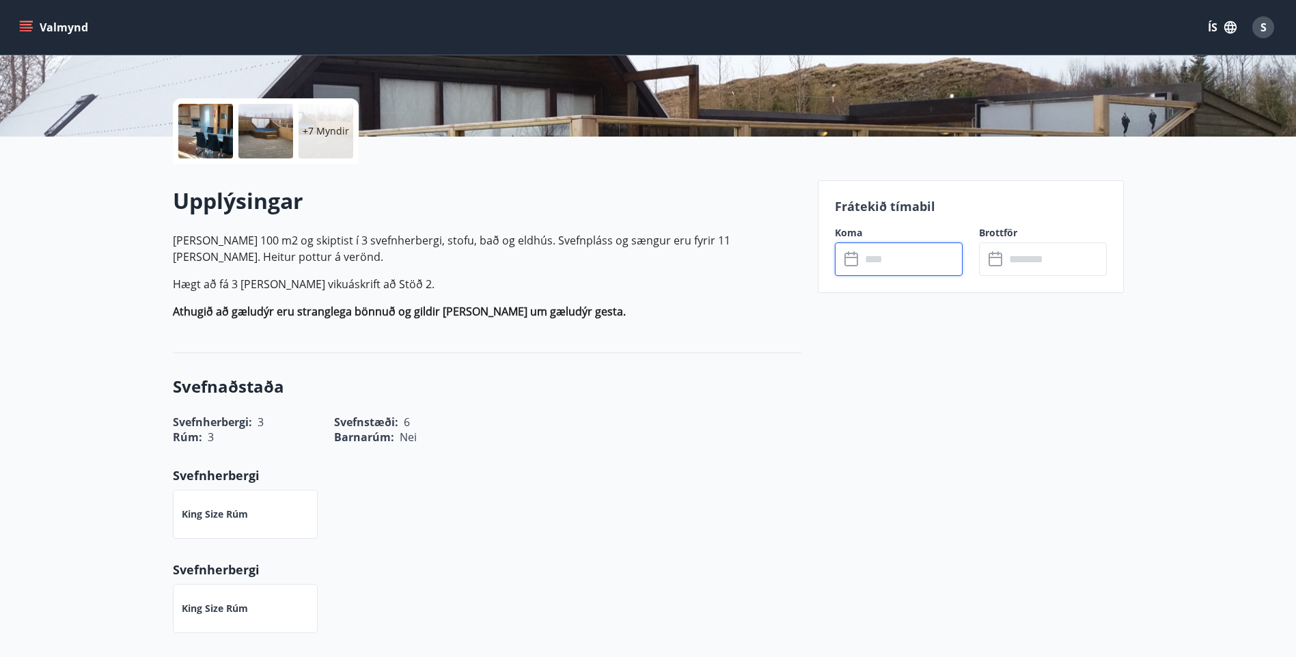
click at [909, 247] on input "text" at bounding box center [912, 258] width 102 height 33
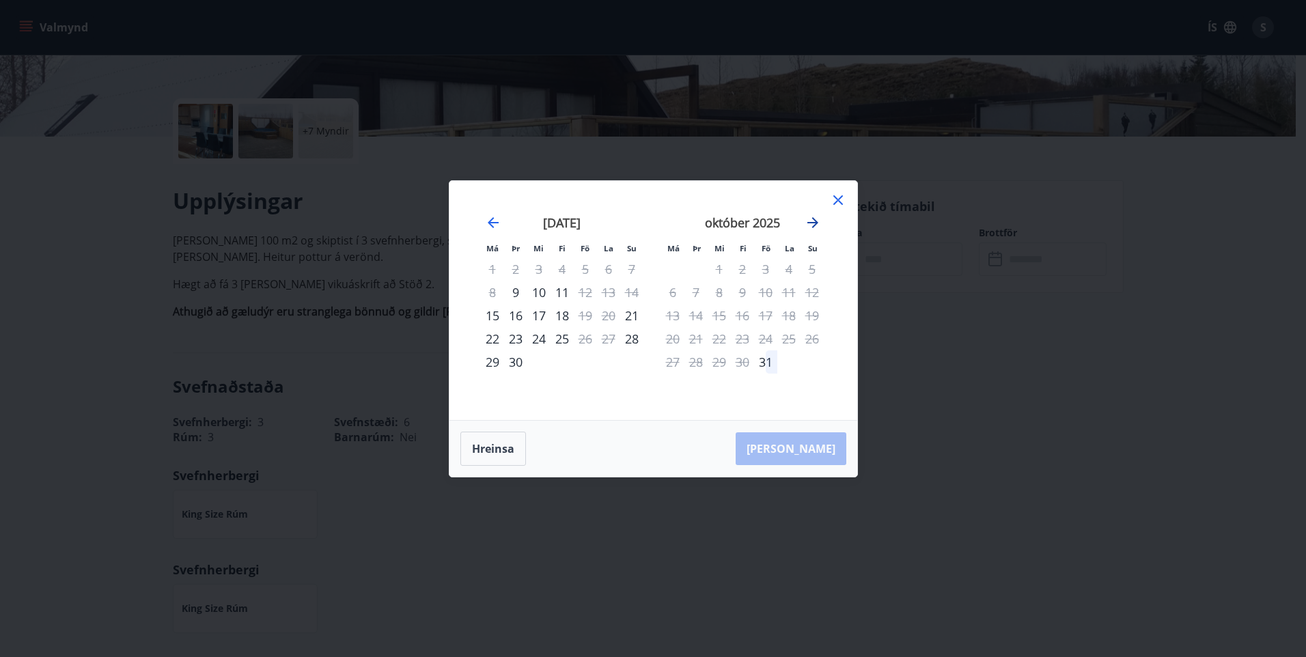
click at [808, 222] on icon "Move forward to switch to the next month." at bounding box center [812, 222] width 11 height 11
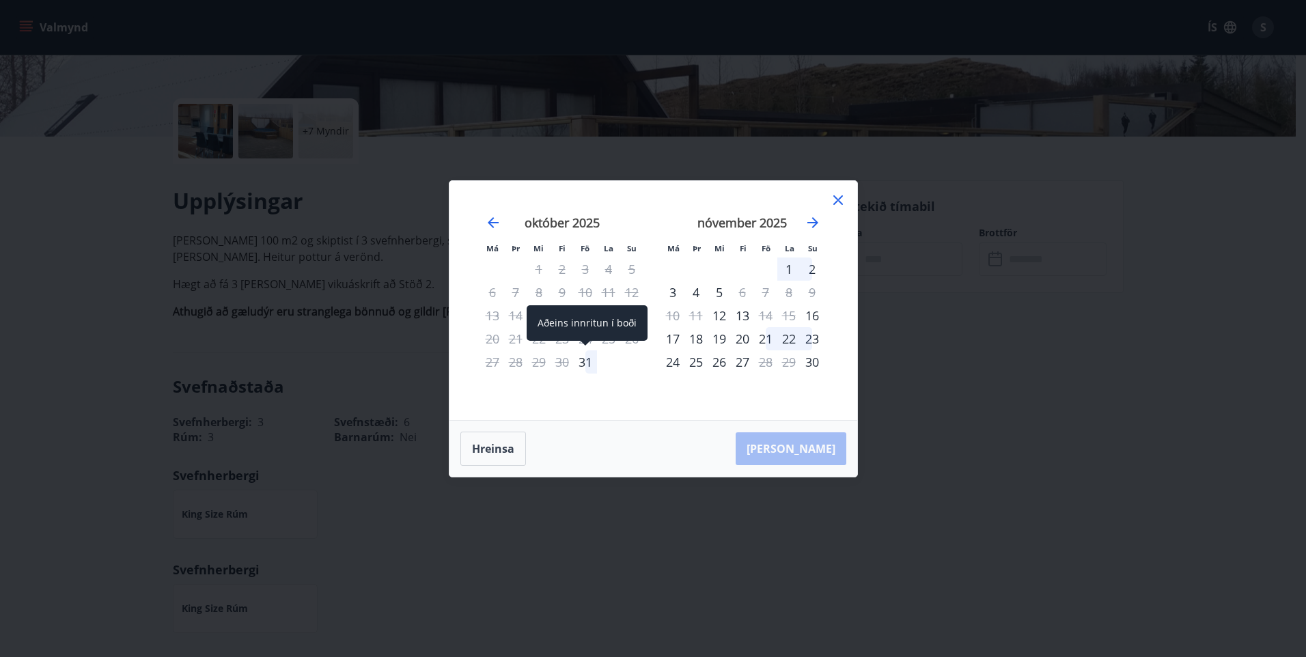
click at [590, 357] on div "31" at bounding box center [585, 361] width 23 height 23
click at [813, 268] on div "2" at bounding box center [812, 269] width 23 height 23
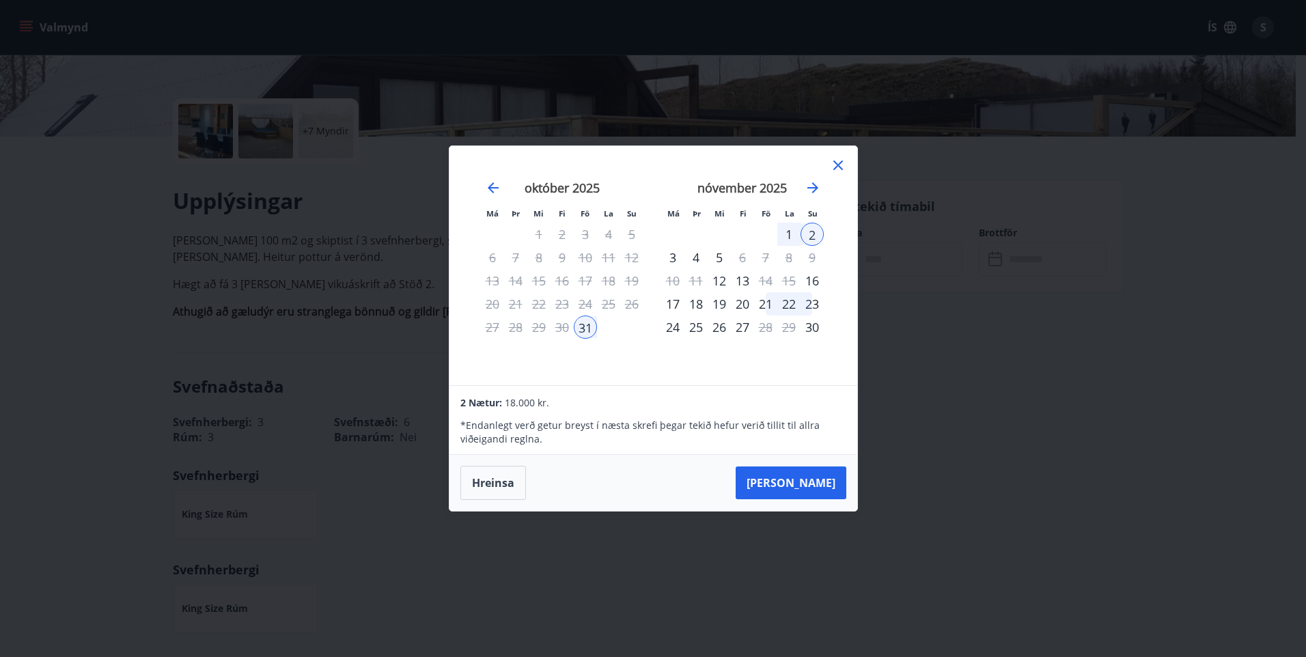
click at [915, 462] on div "Má Þr Mi Fi Fö La Su Má Þr Mi Fi Fö La Su september 2025 1 2 3 4 5 6 7 8 9 10 1…" at bounding box center [653, 328] width 1306 height 657
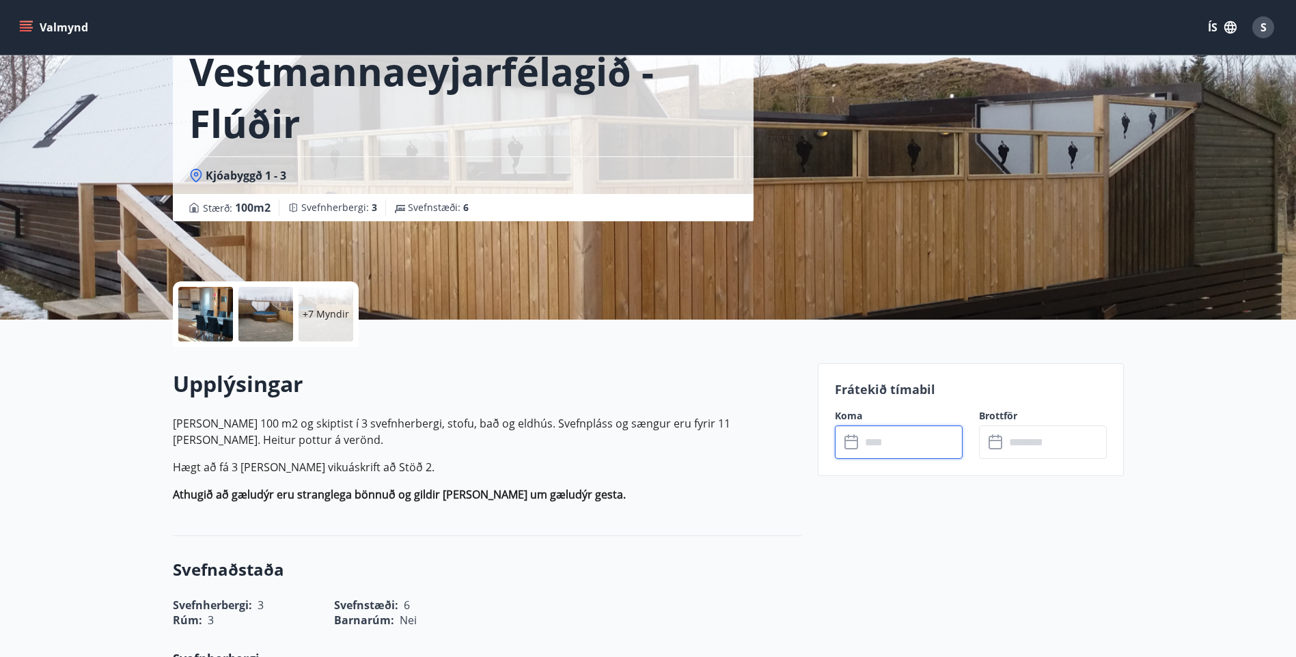
scroll to position [0, 0]
